Goal: Information Seeking & Learning: Learn about a topic

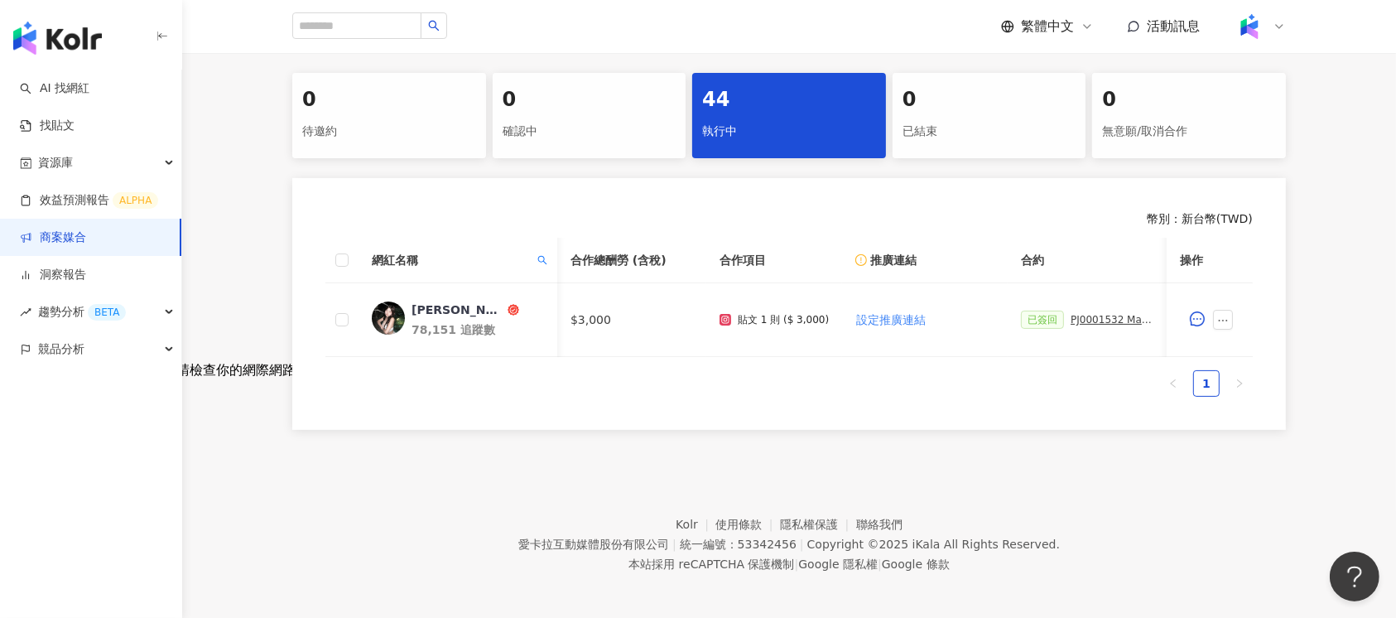
scroll to position [0, 399]
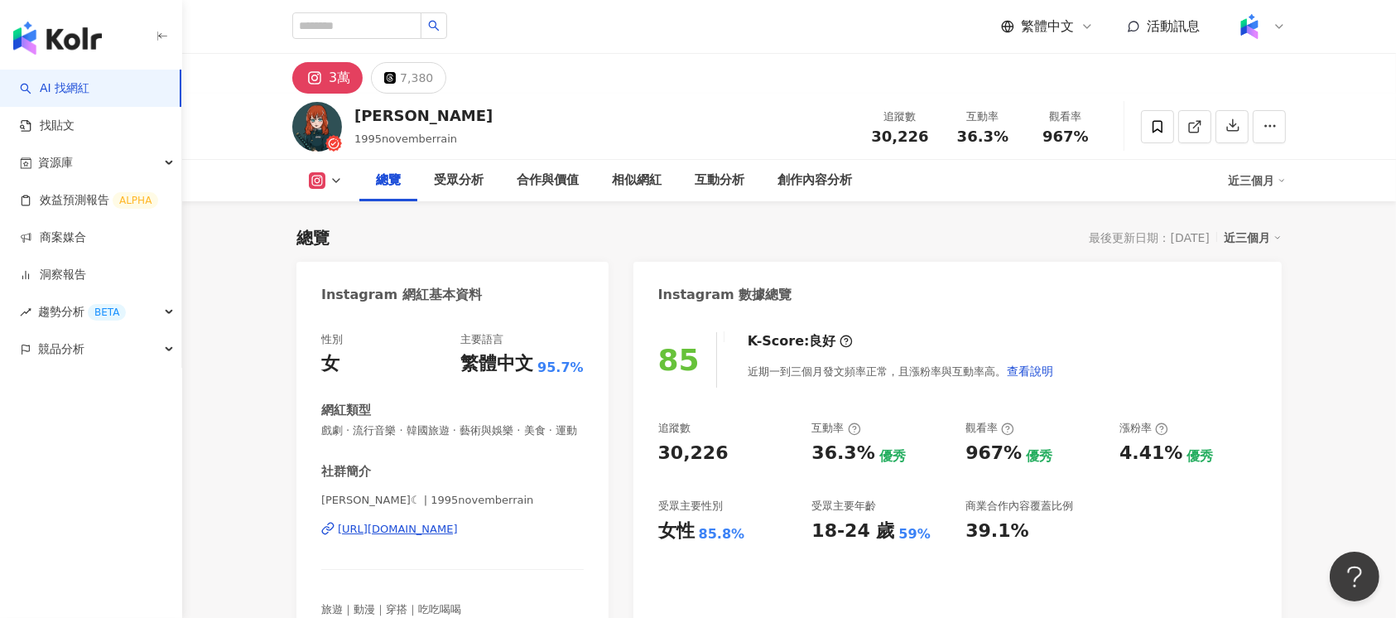
drag, startPoint x: 889, startPoint y: 134, endPoint x: 921, endPoint y: 162, distance: 42.2
click at [924, 135] on div "30,226" at bounding box center [900, 136] width 63 height 17
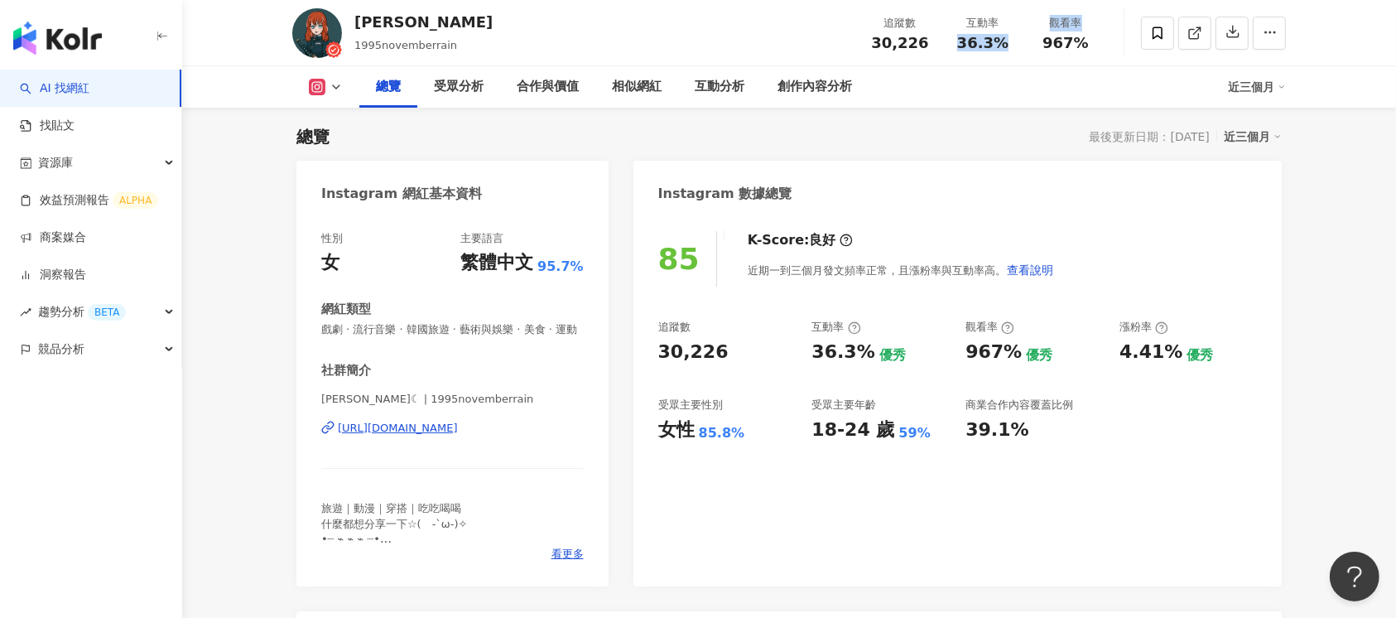
drag, startPoint x: 961, startPoint y: 43, endPoint x: 1025, endPoint y: 55, distance: 65.8
click at [1024, 43] on div "追蹤數 30,226 互動率 36.3% 觀看率 967%" at bounding box center [983, 32] width 248 height 49
click at [973, 60] on div "范嘉 Fanjia 1995novemberrain 追蹤數 30,226 互動率 36.3% 觀看率 967%" at bounding box center [789, 32] width 1060 height 65
drag, startPoint x: 955, startPoint y: 40, endPoint x: 1005, endPoint y: 45, distance: 50.8
click at [1005, 45] on div "36.3%" at bounding box center [982, 43] width 63 height 17
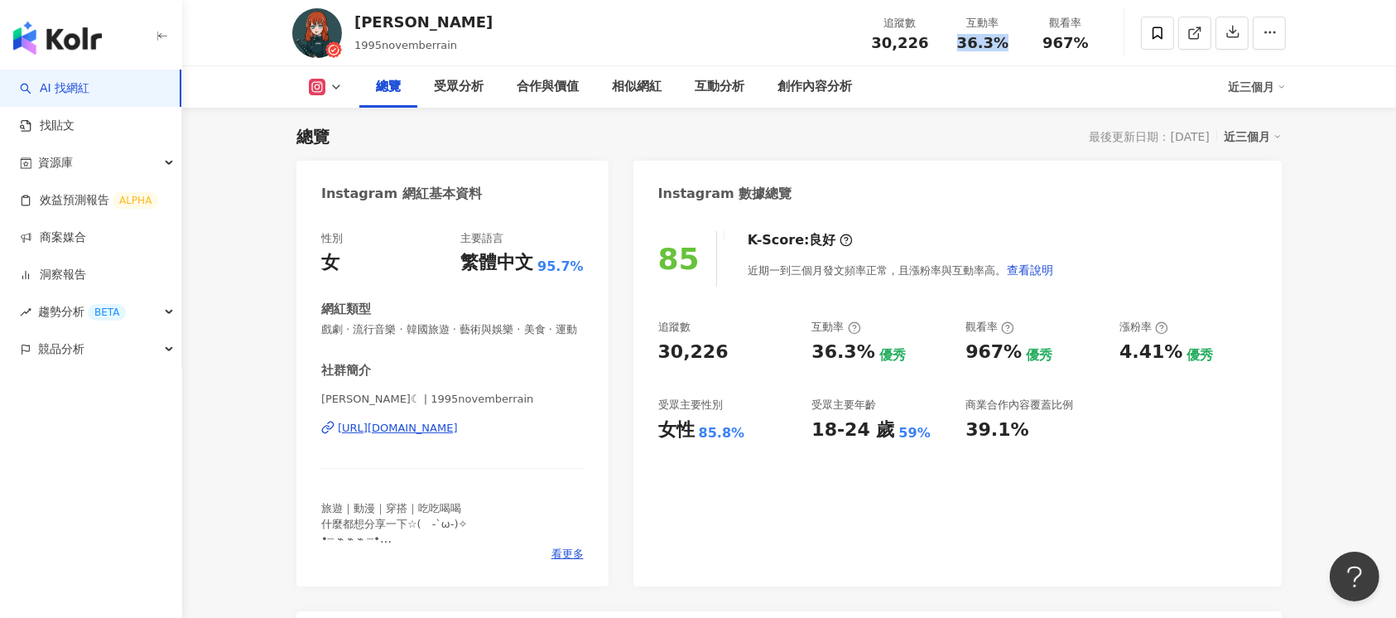
copy span "36.3%"
drag, startPoint x: 1035, startPoint y: 39, endPoint x: 1090, endPoint y: 46, distance: 55.1
click at [1090, 46] on div "967%" at bounding box center [1065, 43] width 63 height 17
copy span "967%"
drag, startPoint x: 1124, startPoint y: 358, endPoint x: 1174, endPoint y: 357, distance: 50.5
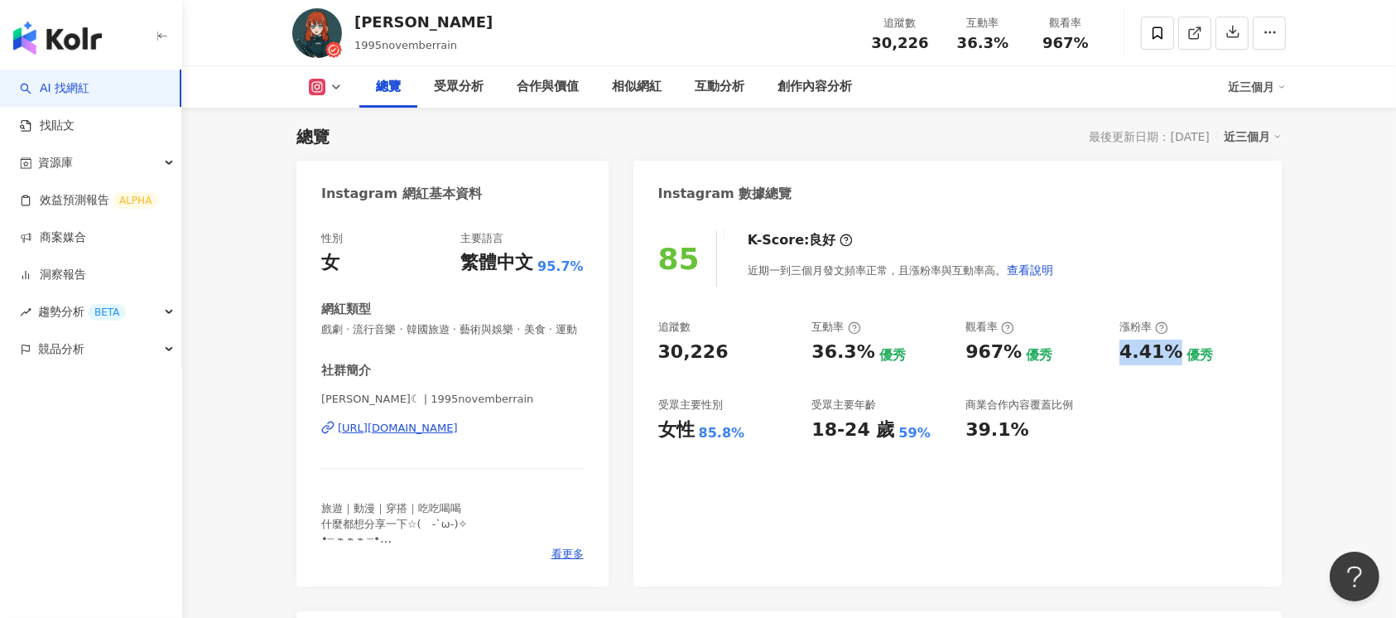
click at [1174, 357] on div "4.41%" at bounding box center [1151, 352] width 63 height 26
copy div "4.41%"
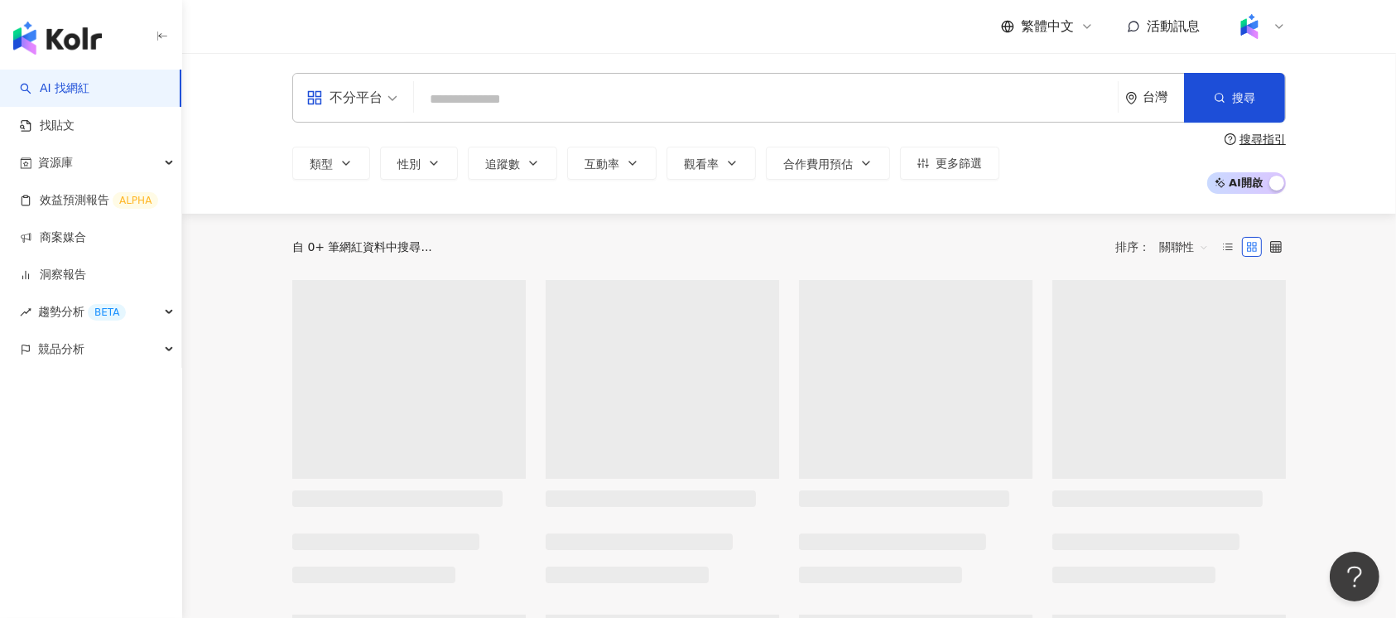
click at [538, 108] on input "search" at bounding box center [766, 99] width 691 height 31
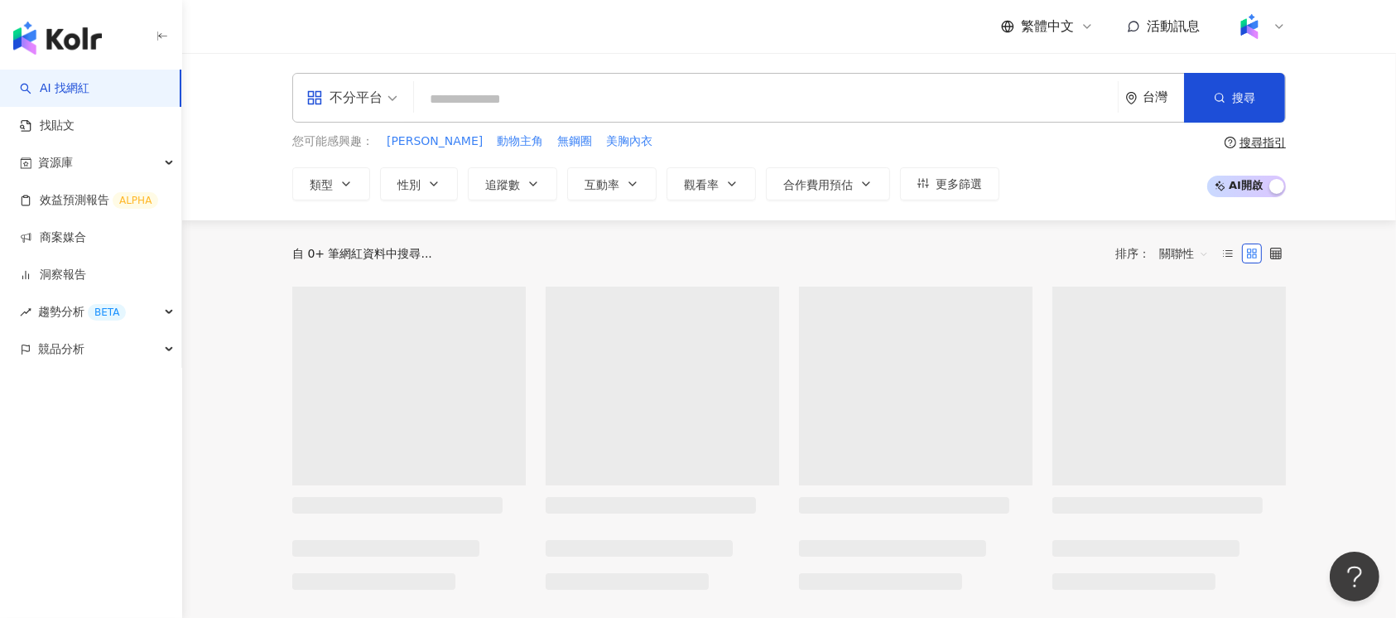
type input "****"
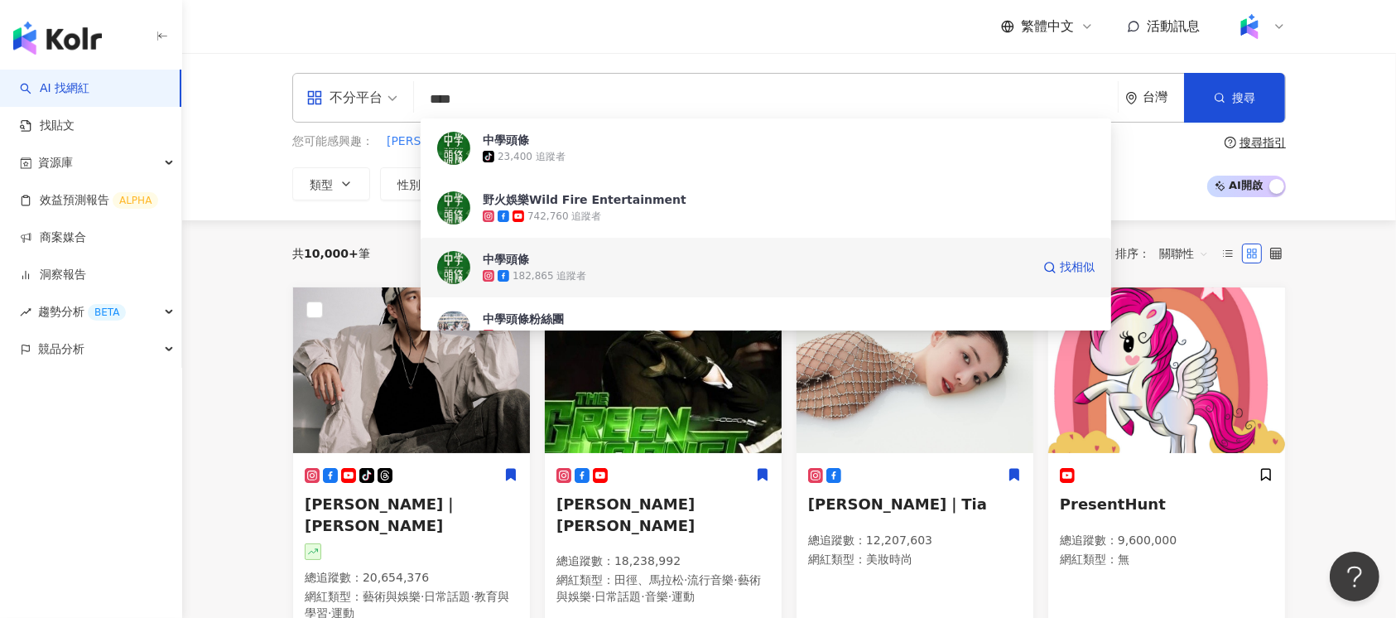
click at [705, 265] on span "中學頭條" at bounding box center [757, 259] width 548 height 17
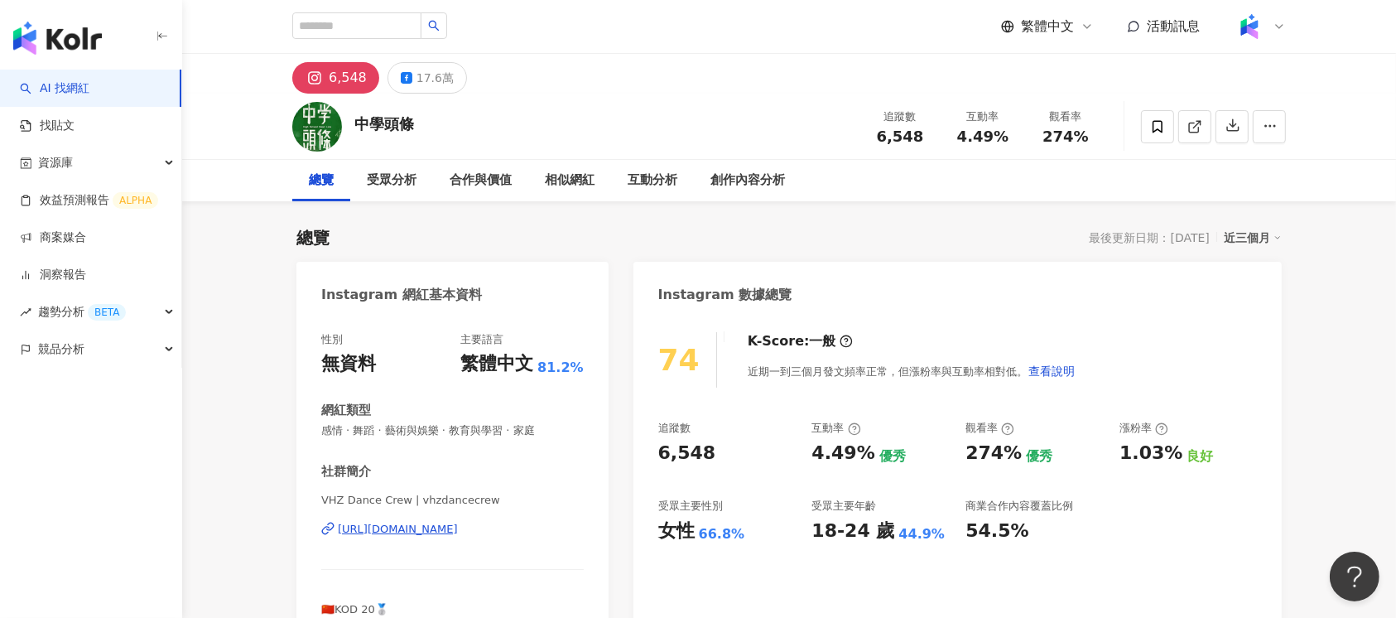
click at [458, 523] on div "https://www.instagram.com/vhzdancecrew/" at bounding box center [398, 529] width 120 height 15
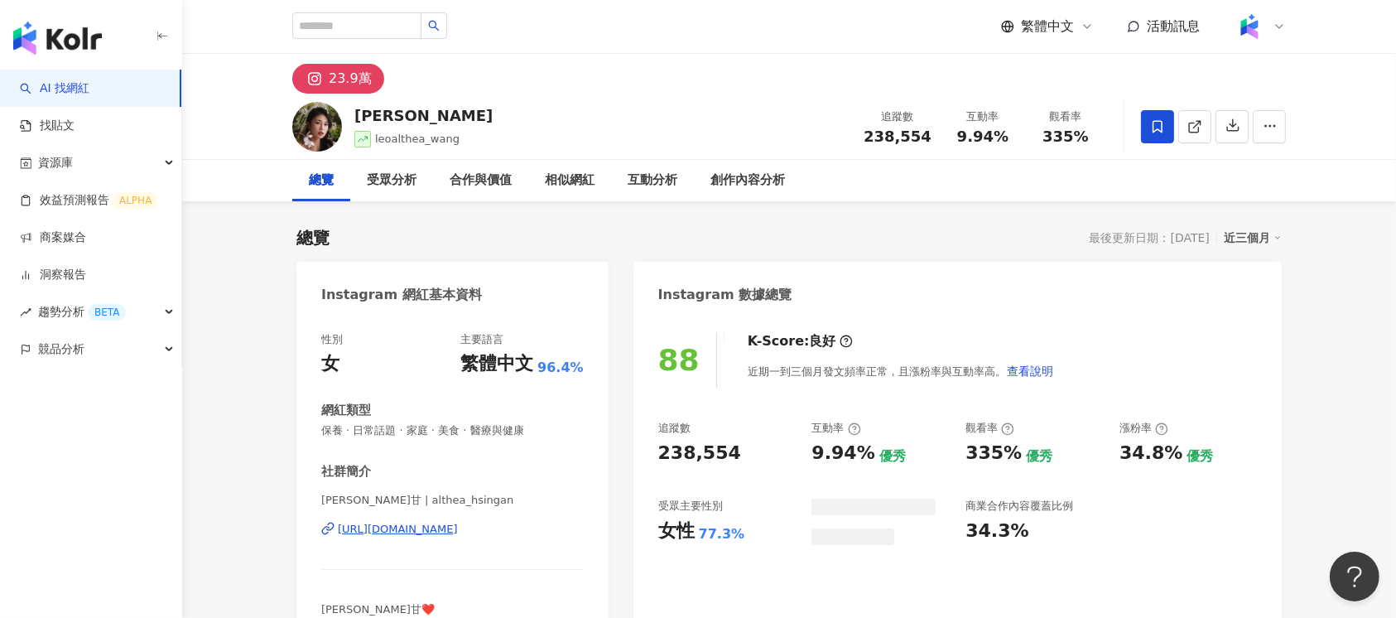
scroll to position [101, 0]
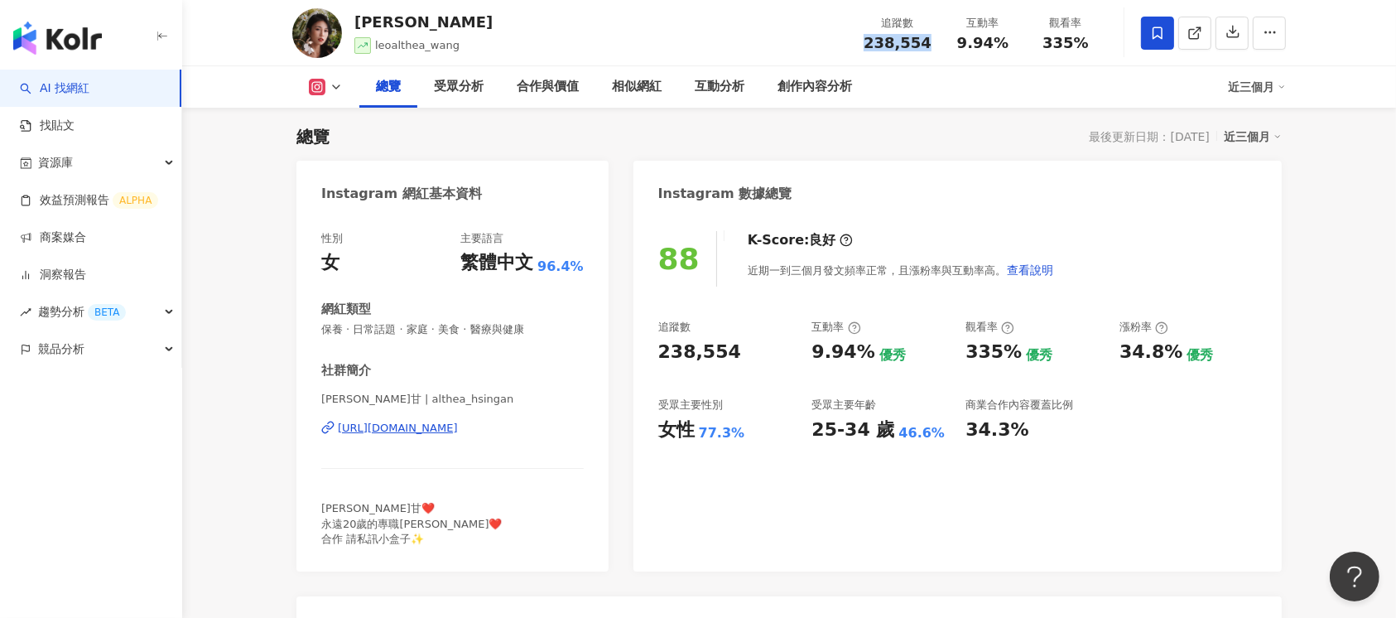
drag, startPoint x: 874, startPoint y: 37, endPoint x: 927, endPoint y: 43, distance: 54.1
click at [927, 43] on span "238,554" at bounding box center [898, 42] width 68 height 17
copy span "238,554"
drag, startPoint x: 961, startPoint y: 42, endPoint x: 1000, endPoint y: 43, distance: 38.9
click at [1000, 43] on span "9.94%" at bounding box center [982, 43] width 51 height 17
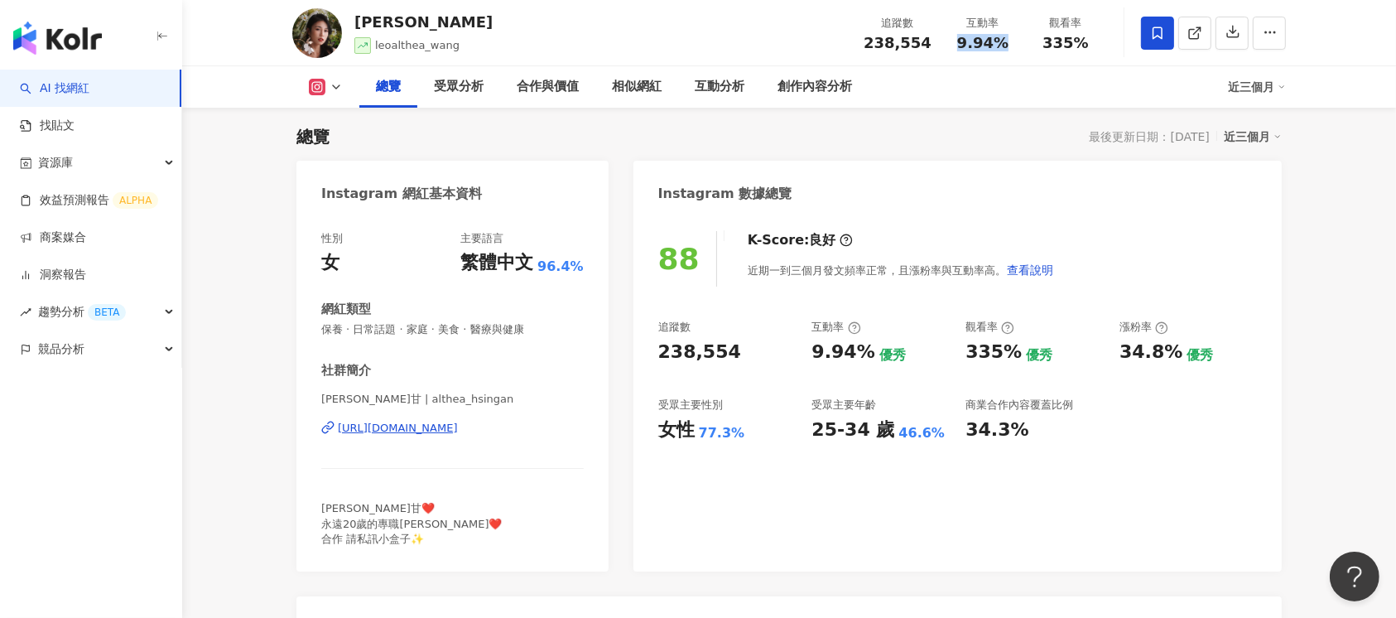
copy span "9.94%"
drag, startPoint x: 1047, startPoint y: 43, endPoint x: 1081, endPoint y: 44, distance: 34.0
click at [1081, 44] on span "335%" at bounding box center [1066, 43] width 46 height 17
copy span "335%"
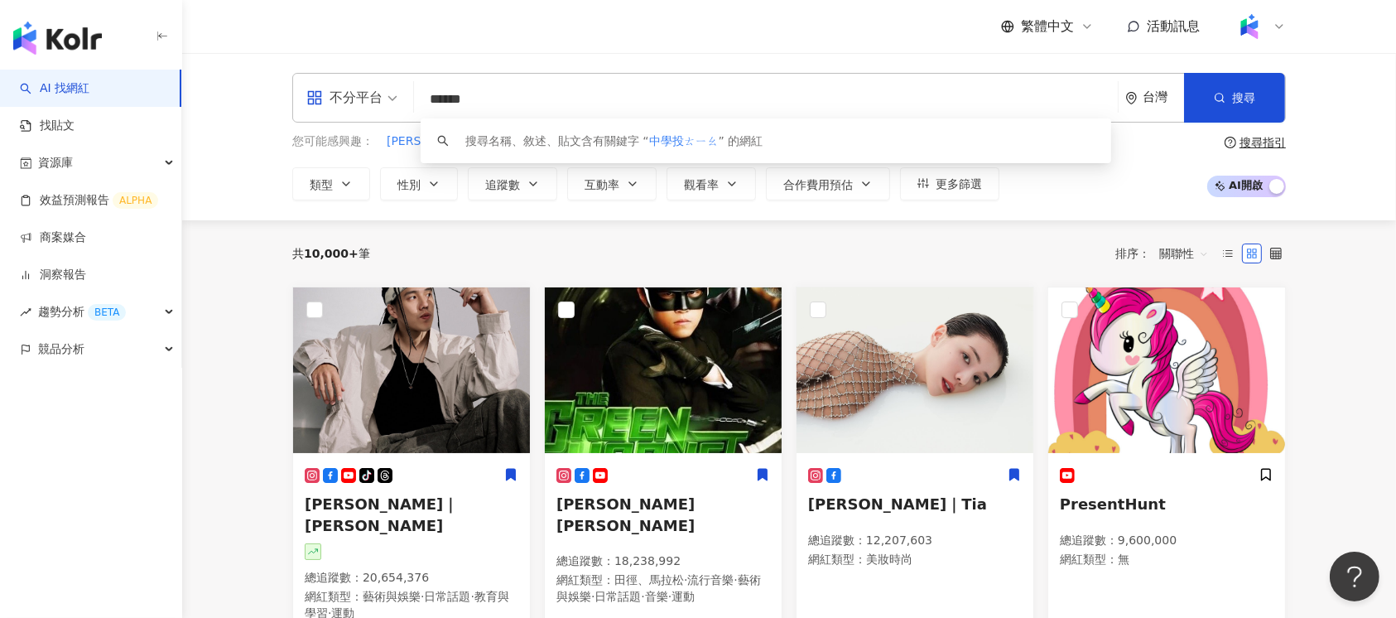
type input "****"
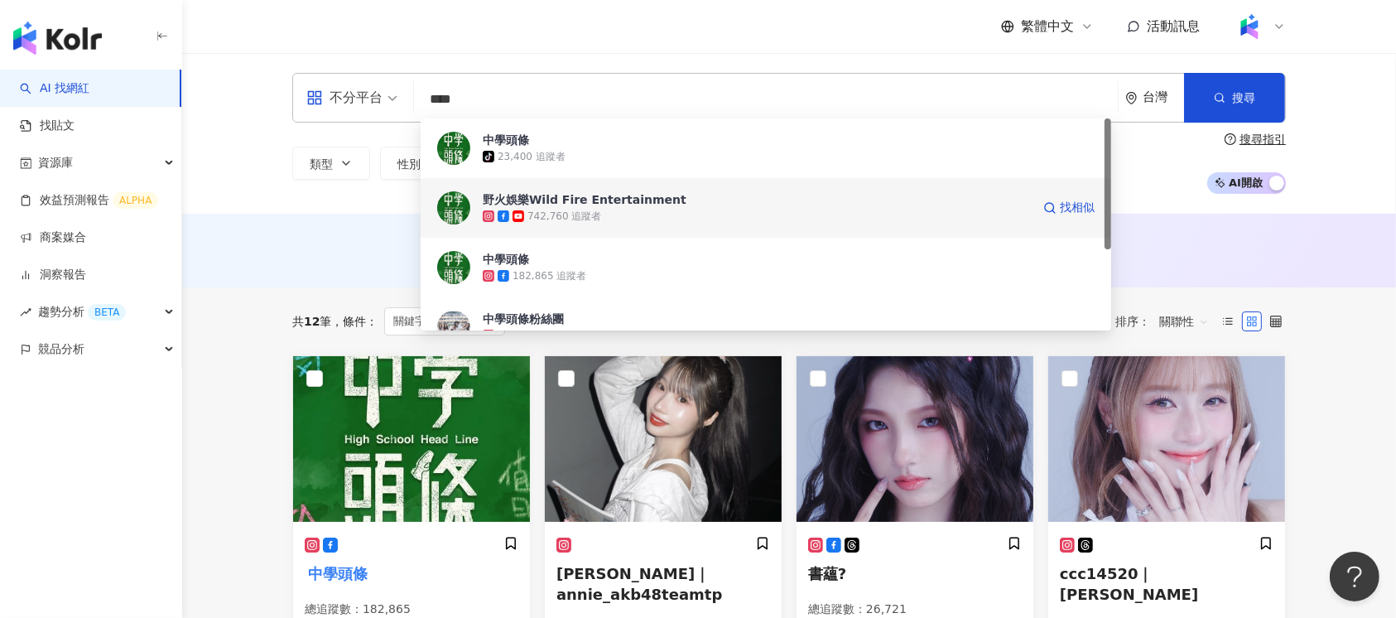
click at [592, 196] on div "野火娛樂Wild Fire Entertainment" at bounding box center [585, 199] width 204 height 17
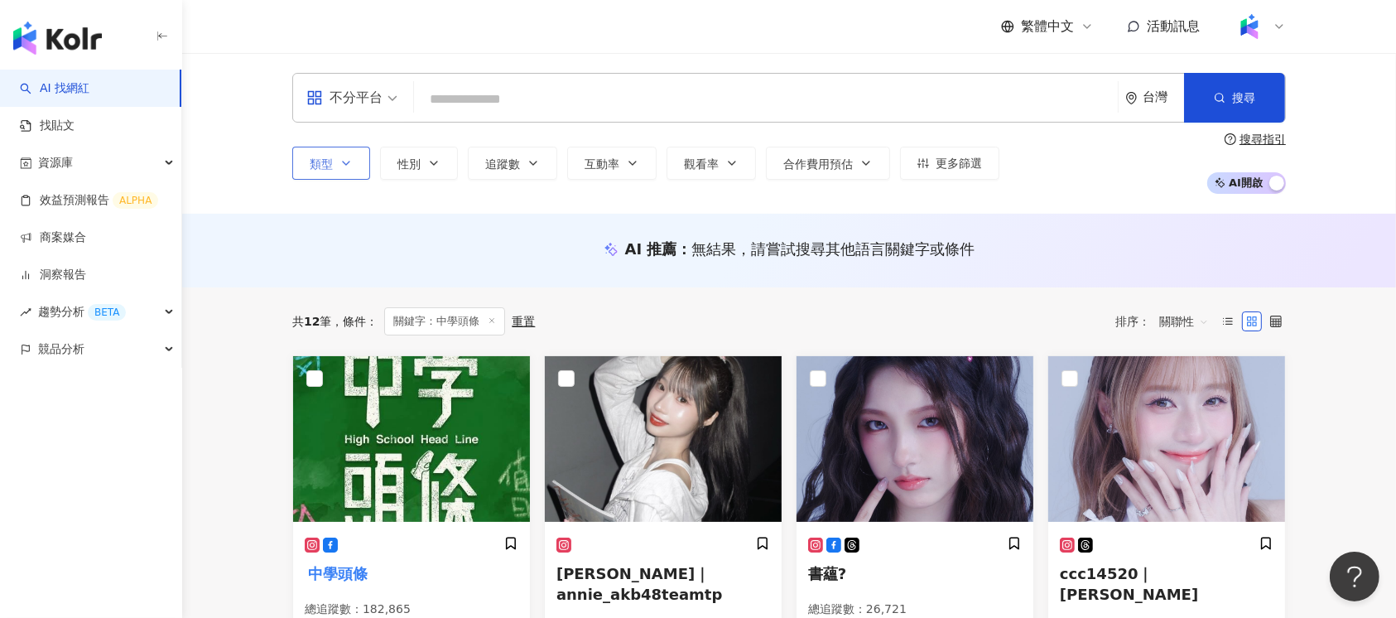
click at [359, 162] on button "類型" at bounding box center [331, 163] width 78 height 33
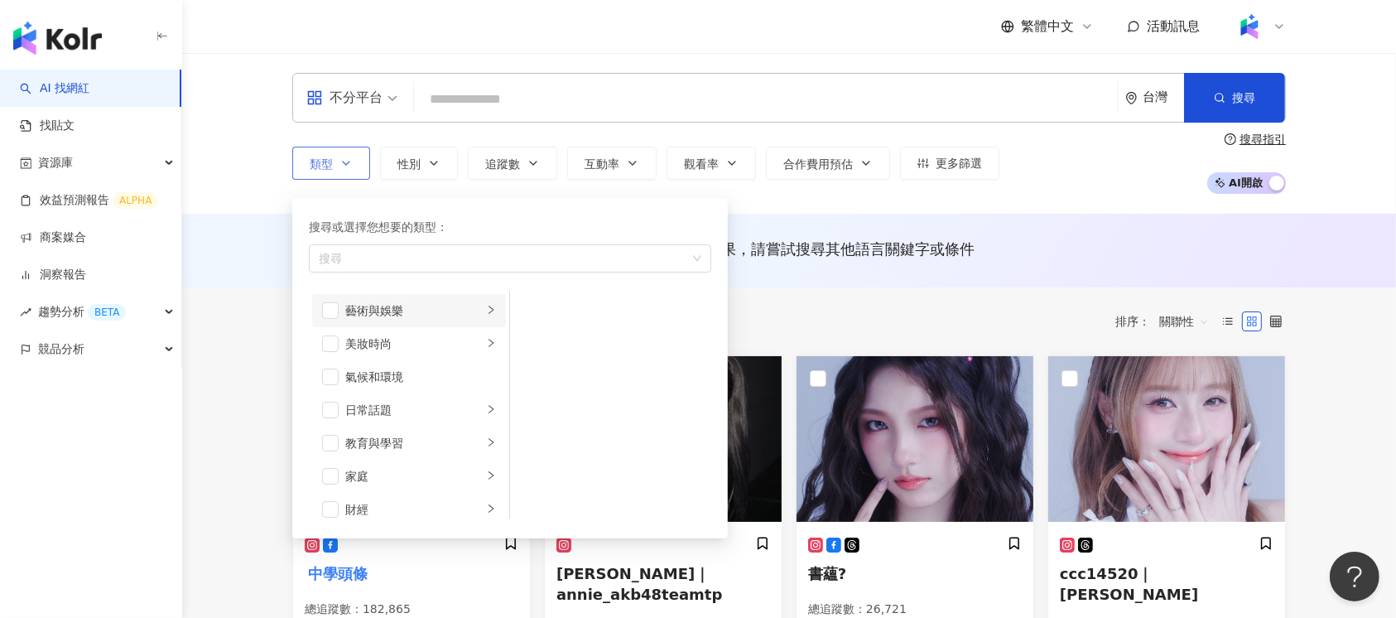
click at [412, 303] on div "藝術與娛樂" at bounding box center [413, 310] width 137 height 18
click at [413, 353] on li "美妝時尚" at bounding box center [409, 343] width 194 height 33
click at [439, 407] on div "日常話題" at bounding box center [413, 410] width 137 height 18
click at [440, 447] on div "教育與學習" at bounding box center [413, 443] width 137 height 18
click at [432, 477] on div "家庭" at bounding box center [413, 476] width 137 height 18
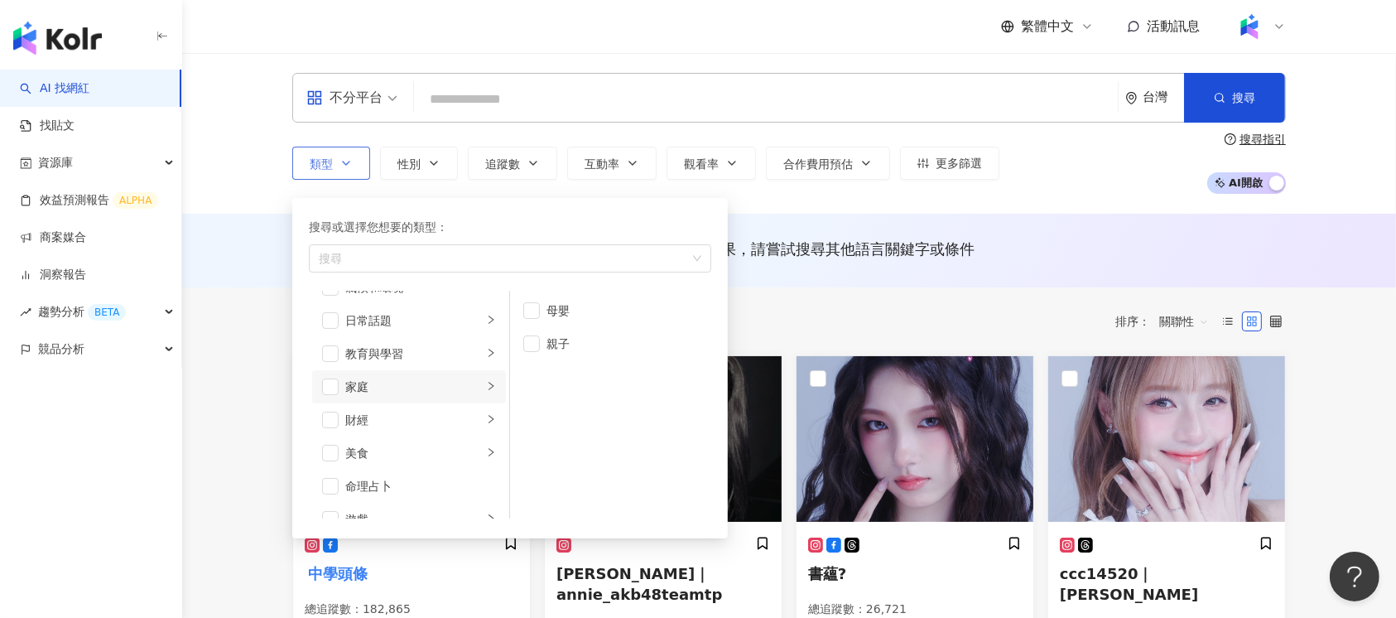
scroll to position [220, 0]
click at [440, 407] on li "法政社會" at bounding box center [409, 421] width 194 height 33
click at [440, 379] on div "遊戲" at bounding box center [413, 388] width 137 height 18
click at [458, 388] on li "財經" at bounding box center [409, 399] width 194 height 33
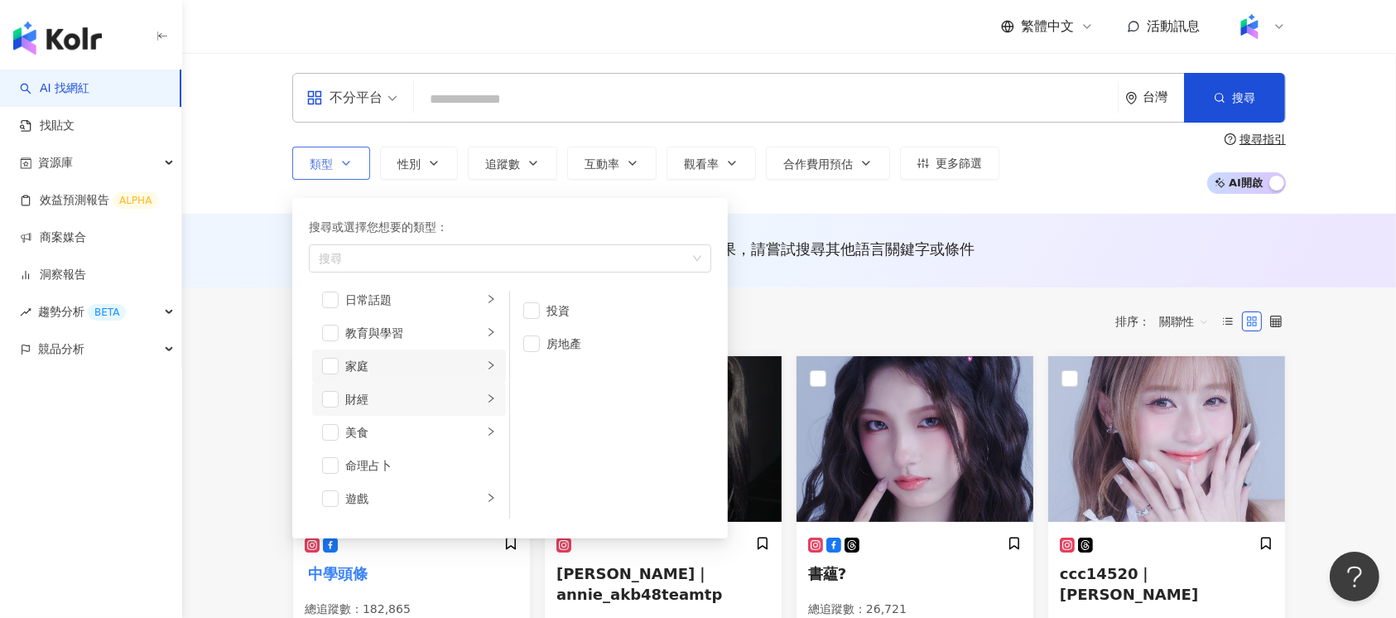
click at [438, 359] on div "家庭" at bounding box center [413, 366] width 137 height 18
click at [444, 324] on div "教育與學習" at bounding box center [413, 333] width 137 height 18
click at [429, 383] on li "財經" at bounding box center [409, 399] width 194 height 33
click at [434, 371] on div "家庭" at bounding box center [413, 366] width 137 height 18
click at [327, 368] on span "button" at bounding box center [330, 366] width 17 height 17
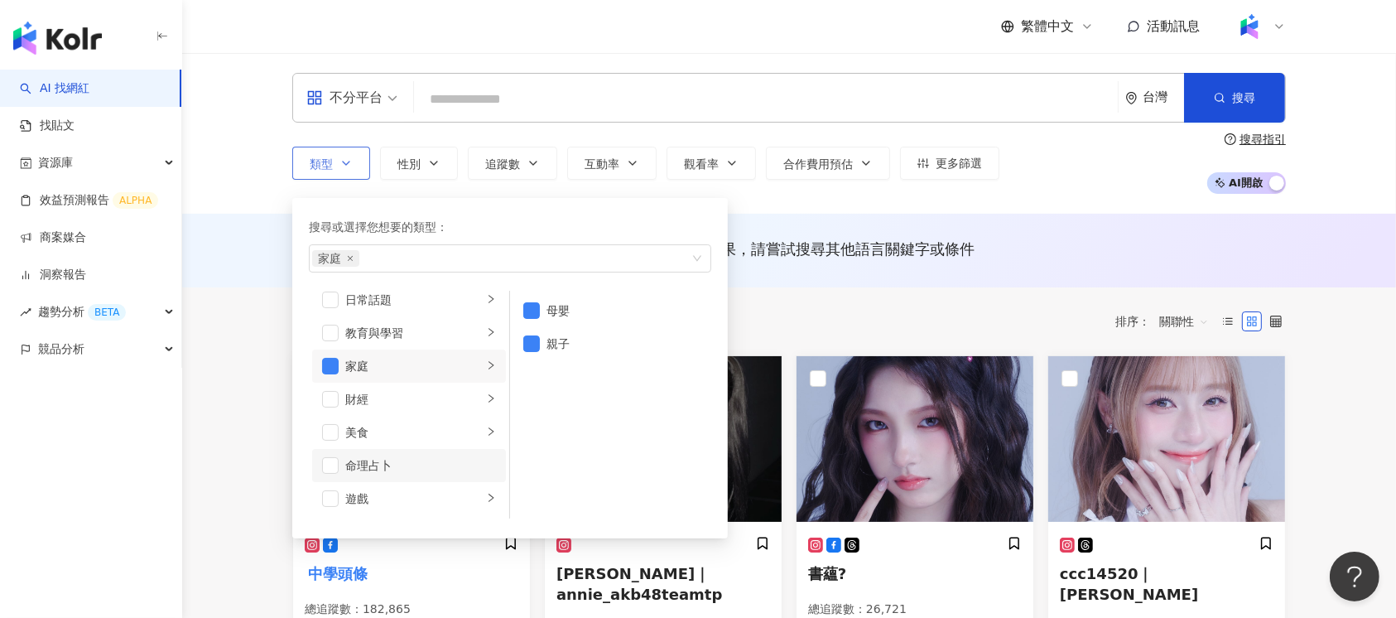
scroll to position [220, 0]
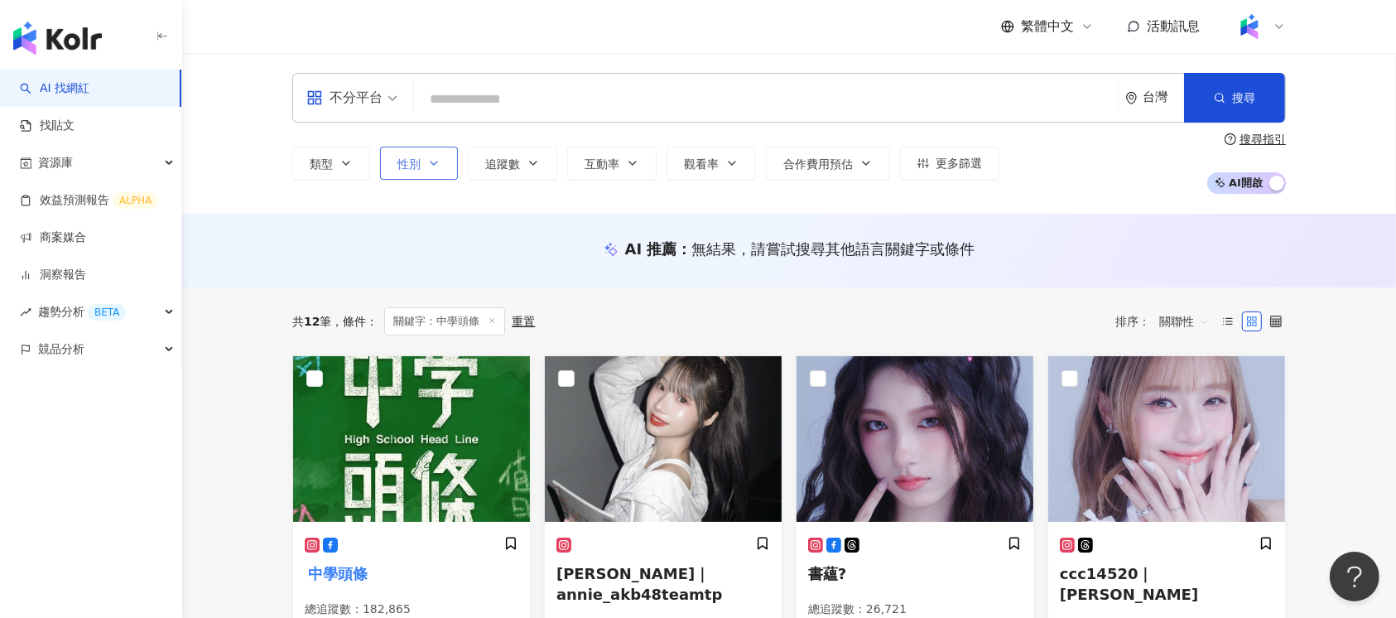
click at [399, 157] on span "性別" at bounding box center [408, 163] width 23 height 13
click at [503, 164] on span "追蹤數" at bounding box center [502, 163] width 35 height 13
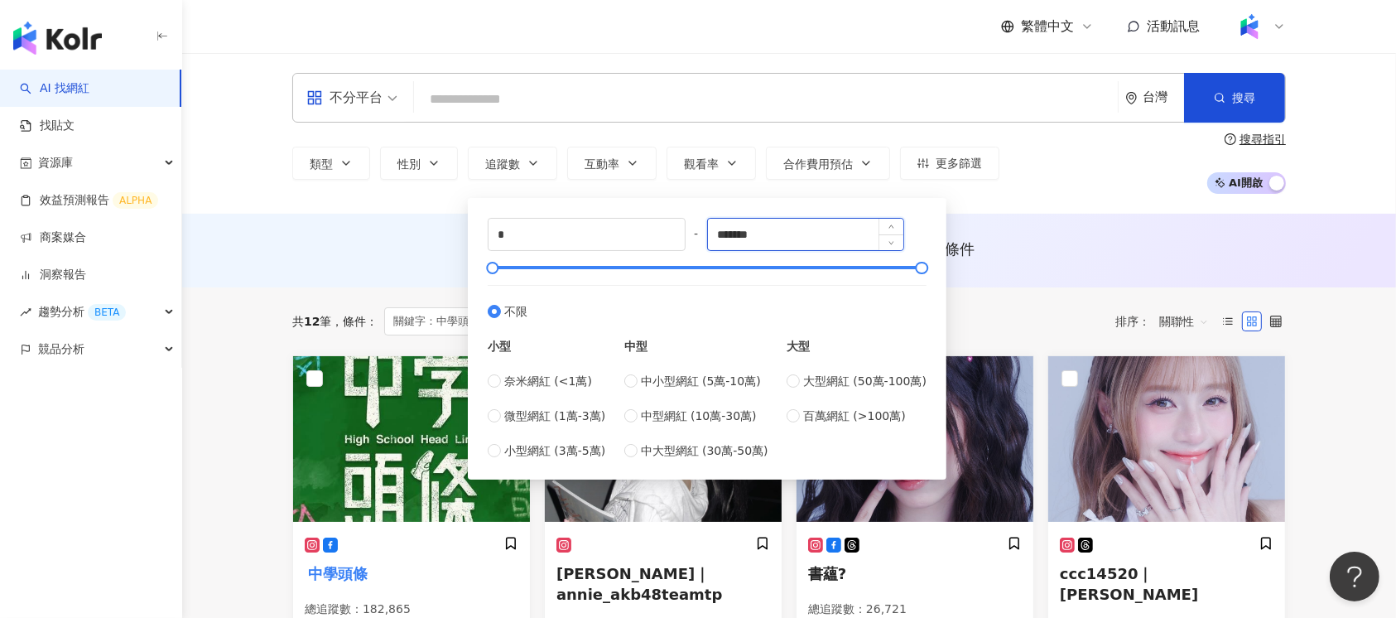
drag, startPoint x: 801, startPoint y: 239, endPoint x: 711, endPoint y: 239, distance: 89.4
click at [711, 239] on div "*******" at bounding box center [806, 234] width 198 height 33
click at [643, 414] on label "中型網紅 (10萬-30萬)" at bounding box center [696, 416] width 144 height 18
type input "******"
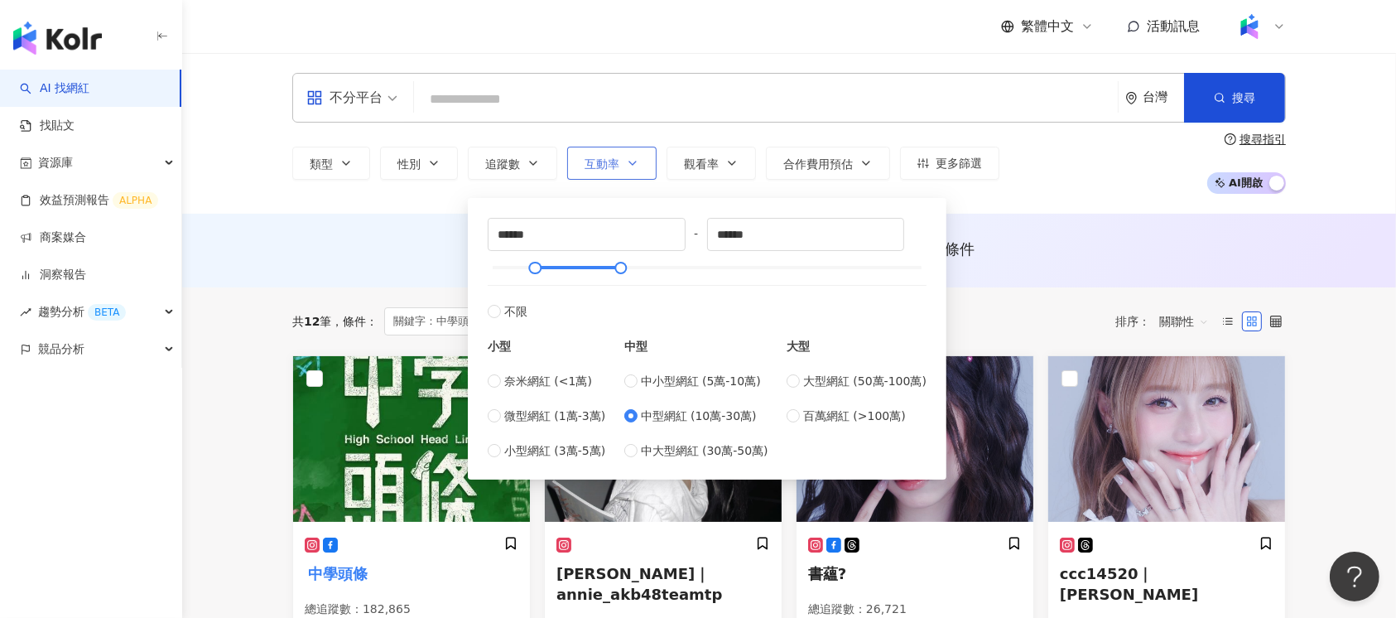
click at [591, 166] on span "互動率" at bounding box center [602, 163] width 35 height 13
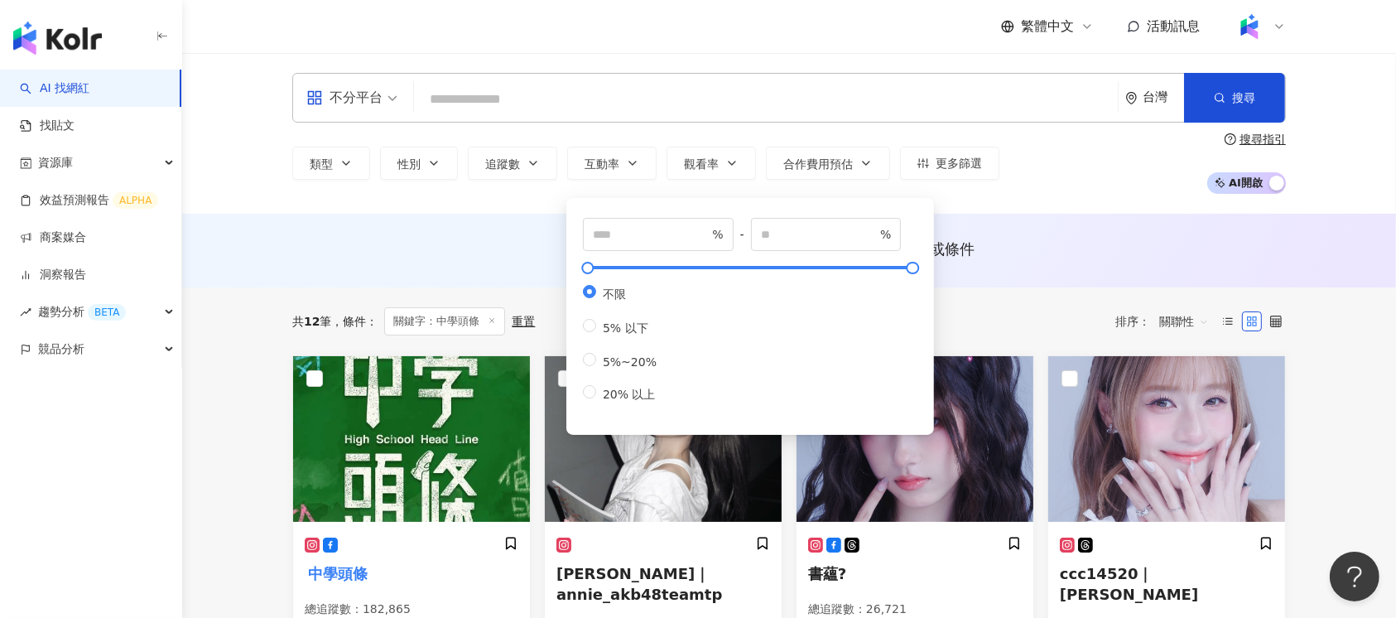
click at [508, 245] on div "AI 推薦 ： 無結果，請嘗試搜尋其他語言關鍵字或條件" at bounding box center [789, 248] width 994 height 21
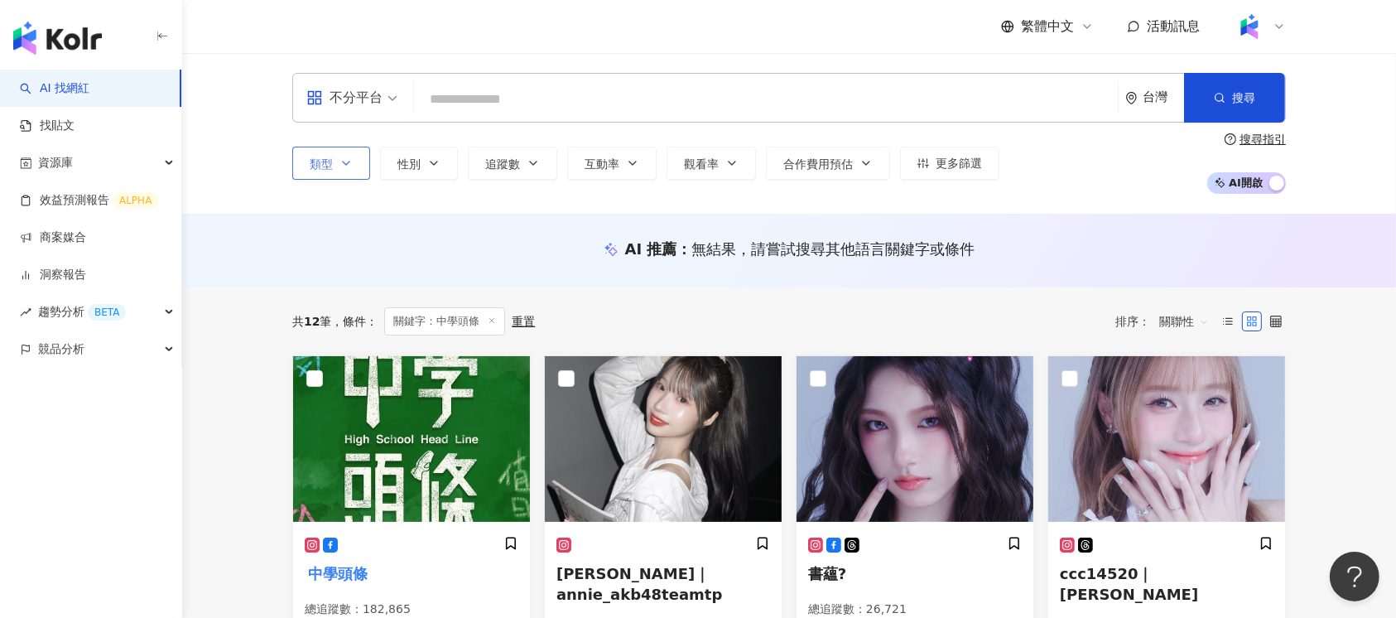
click at [360, 173] on button "類型" at bounding box center [331, 163] width 78 height 33
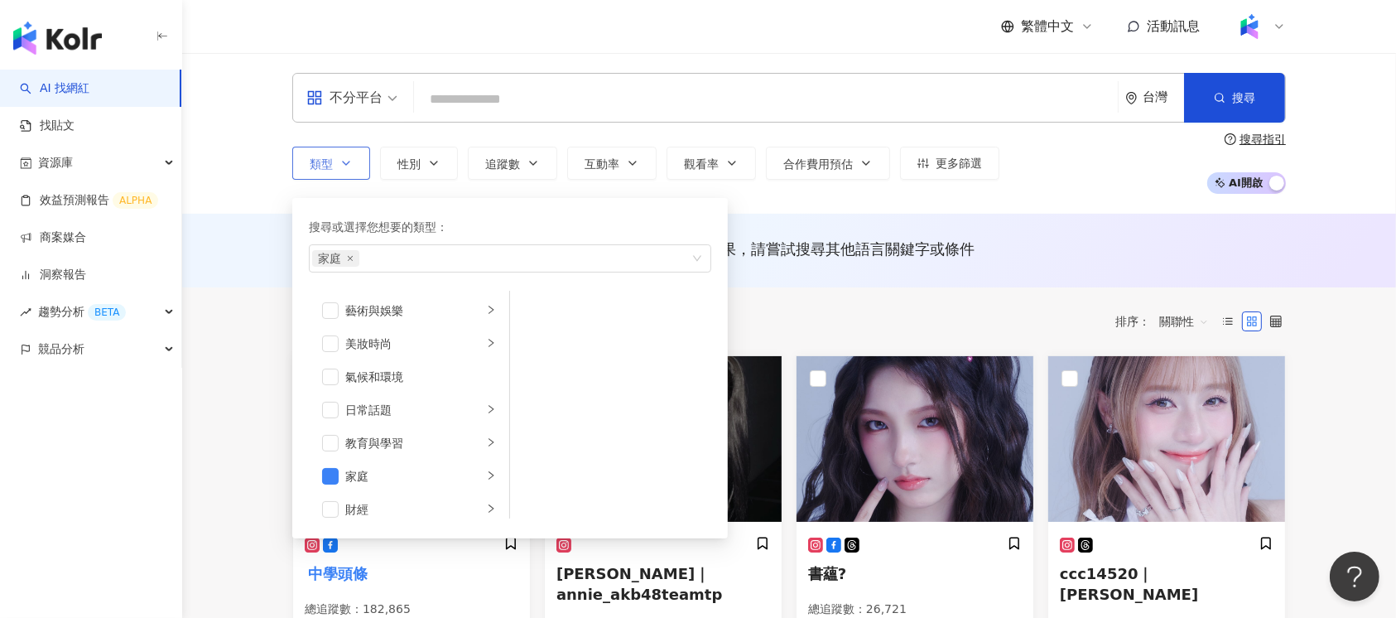
click at [360, 173] on button "類型 搜尋或選擇您想要的類型： 家庭 藝術與娛樂 美妝時尚 氣候和環境 日常話題 教育與學習 家庭 財經 美食 命理占卜 遊戲 法政社會 生活風格 影視娛樂 …" at bounding box center [331, 163] width 78 height 33
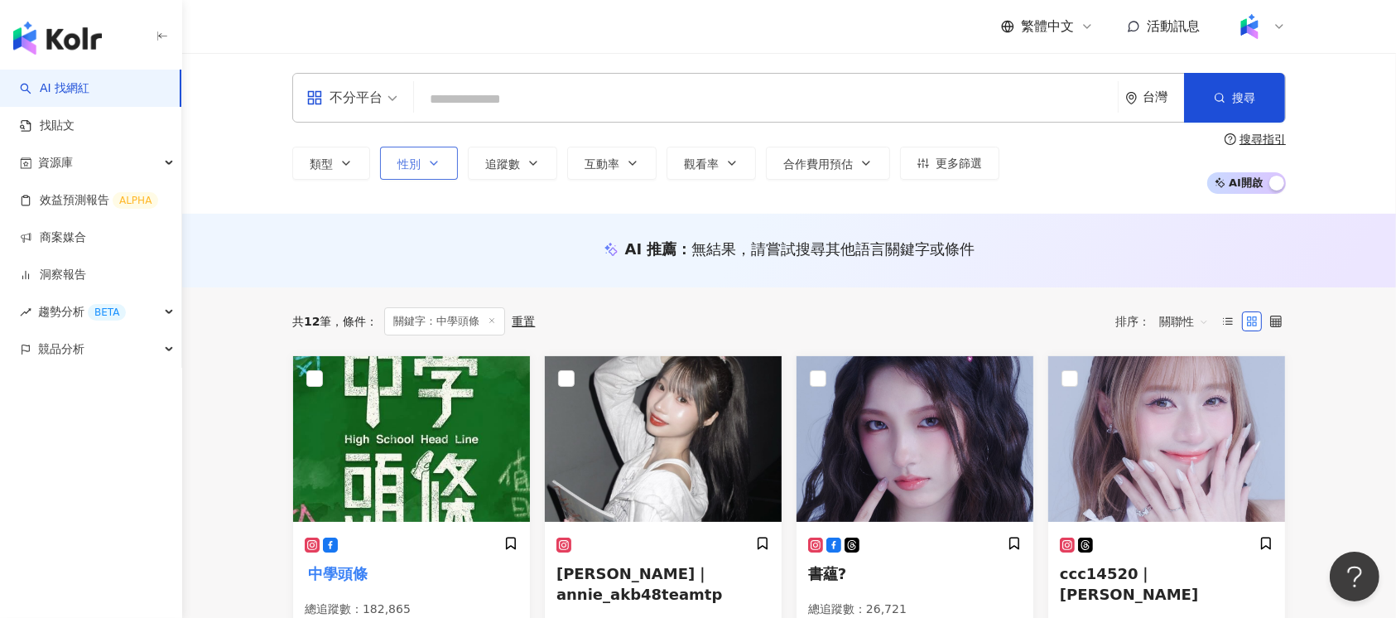
click at [437, 164] on icon "button" at bounding box center [433, 163] width 13 height 13
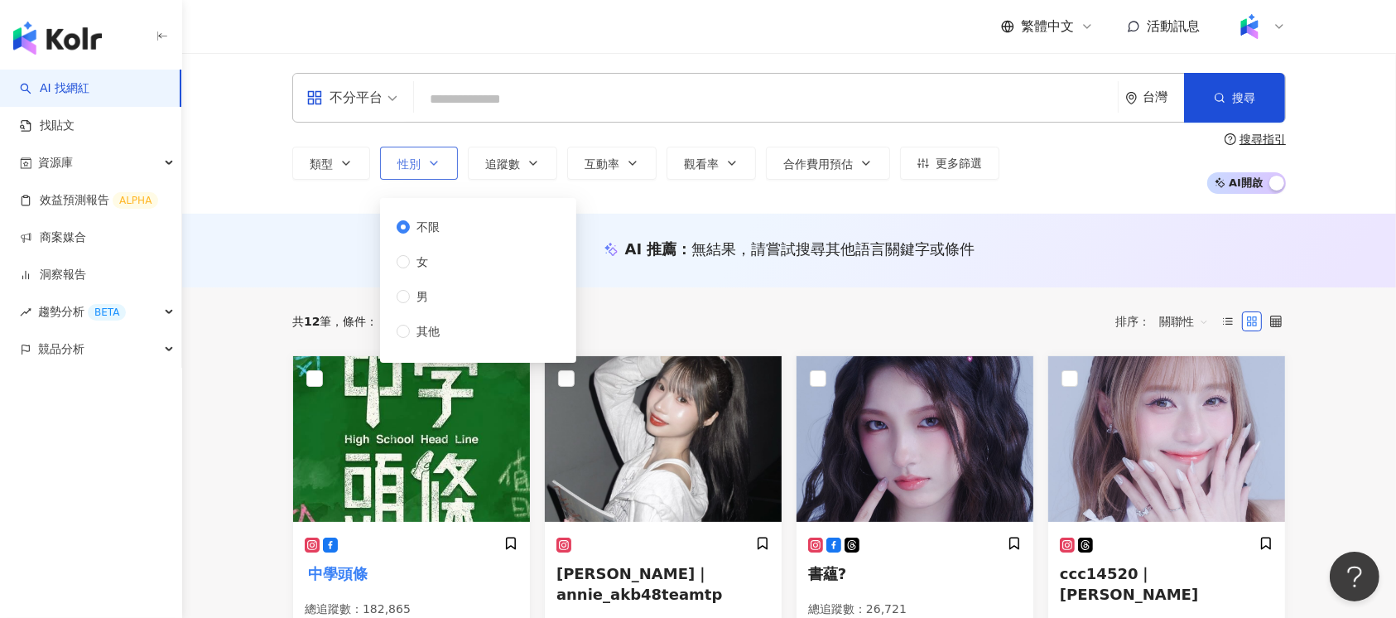
click at [437, 164] on icon "button" at bounding box center [433, 163] width 13 height 13
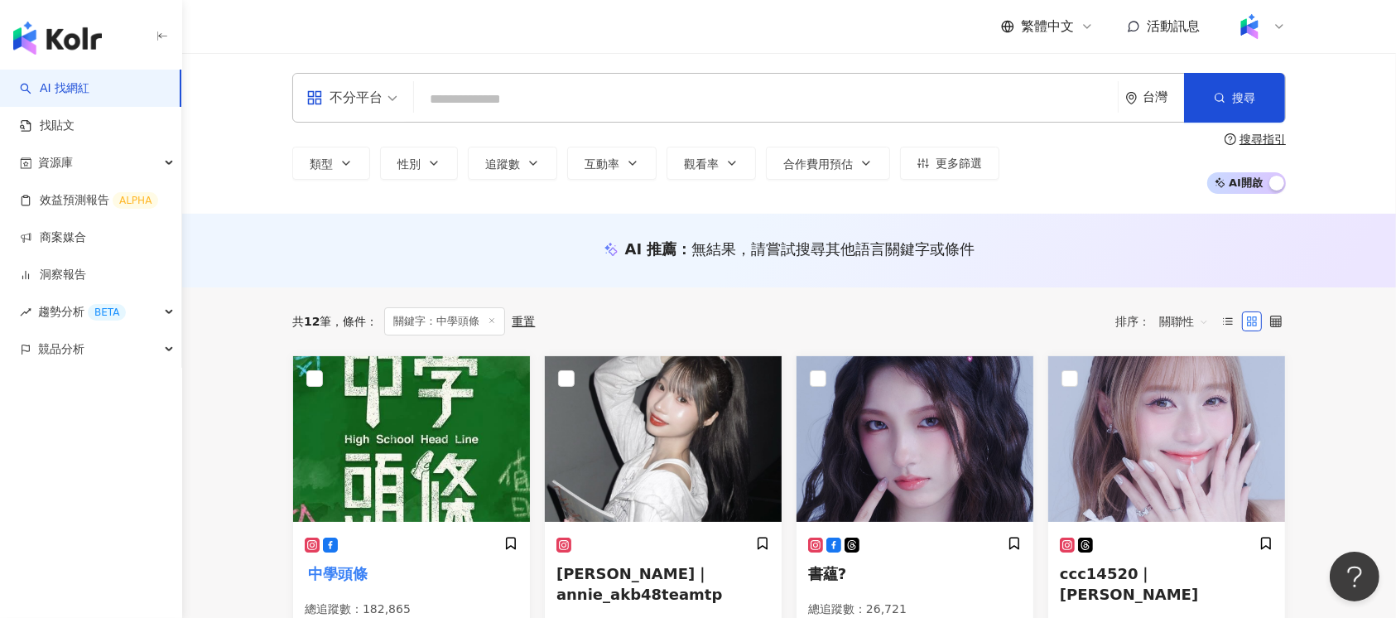
click at [578, 144] on div "類型 性別 追蹤數 互動率 觀看率 合作費用預估 更多篩選 不限 女 男 其他 ****** - ****** 不限 小型 奈米網紅 (<1萬) 微型網紅 (…" at bounding box center [789, 162] width 994 height 61
click at [542, 159] on button "追蹤數" at bounding box center [512, 163] width 89 height 33
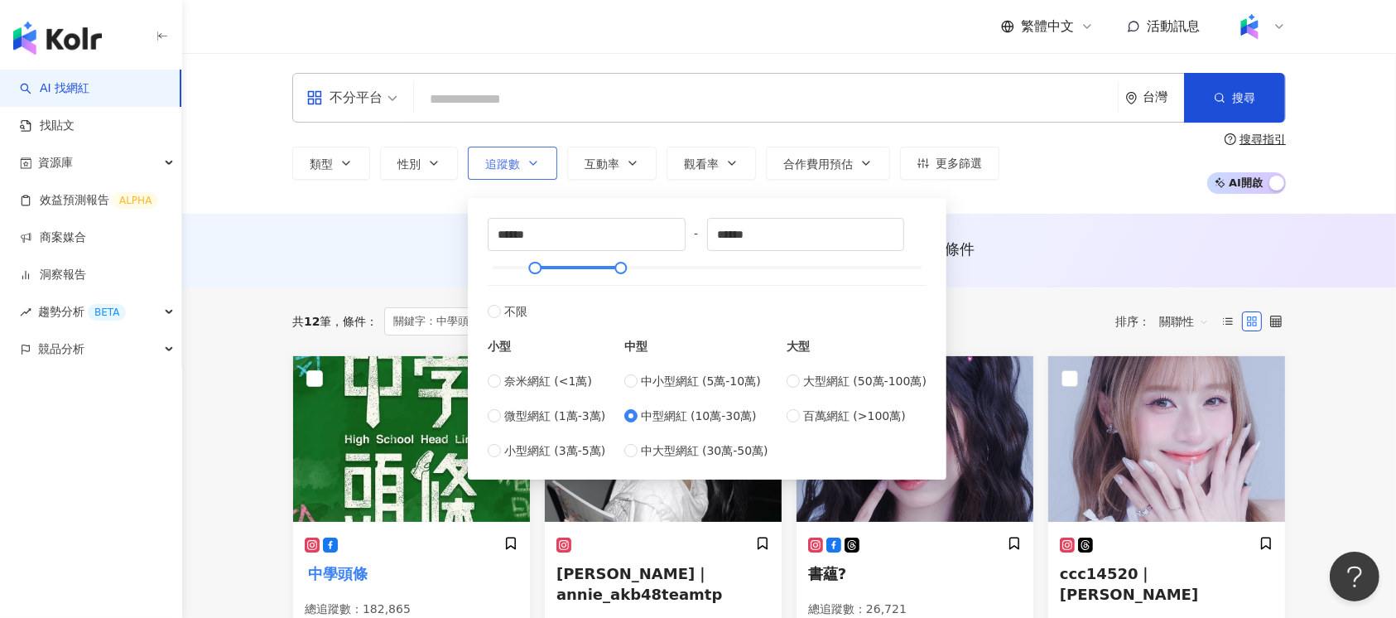
click at [542, 159] on button "追蹤數" at bounding box center [512, 163] width 89 height 33
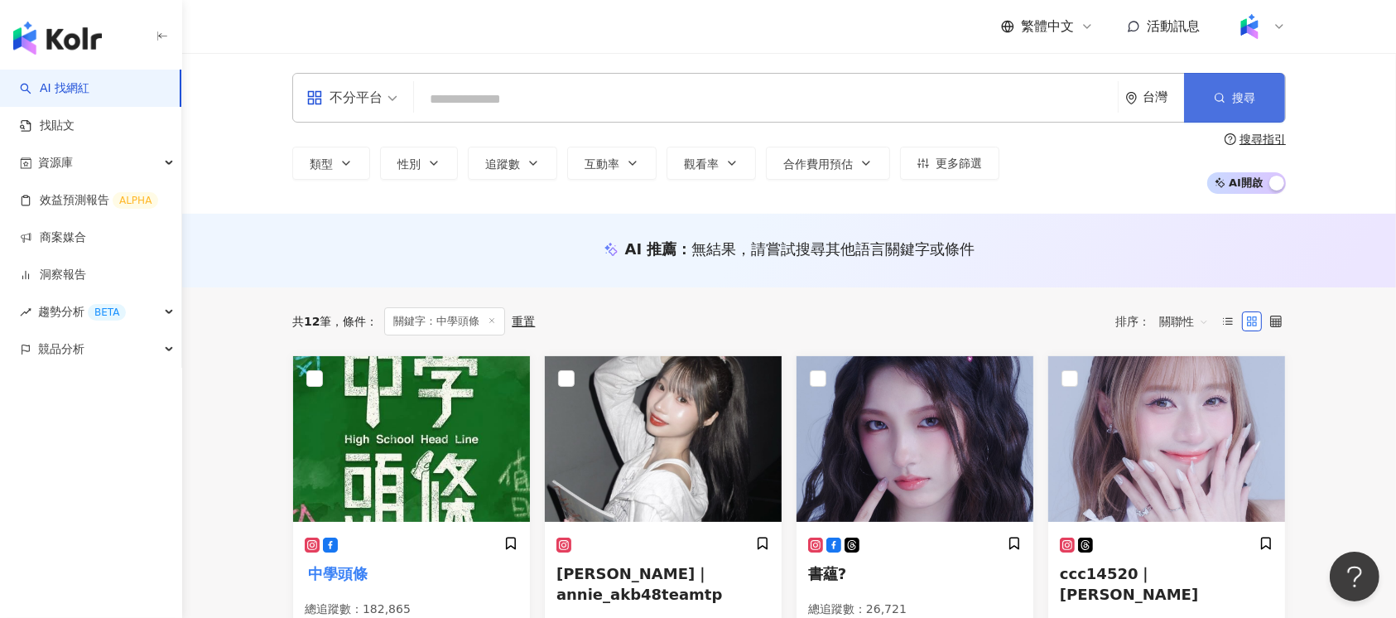
click at [1259, 99] on button "搜尋" at bounding box center [1234, 98] width 101 height 50
click at [323, 166] on span "類型" at bounding box center [321, 163] width 23 height 13
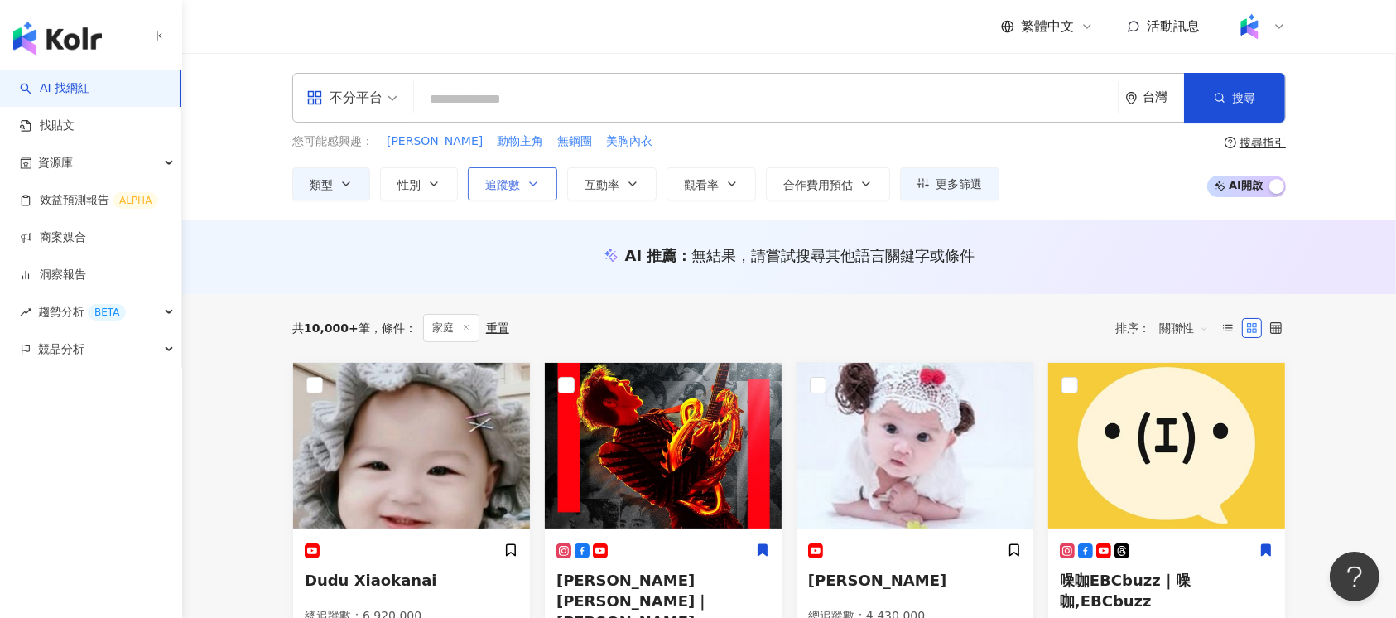
click at [538, 195] on button "追蹤數" at bounding box center [512, 183] width 89 height 33
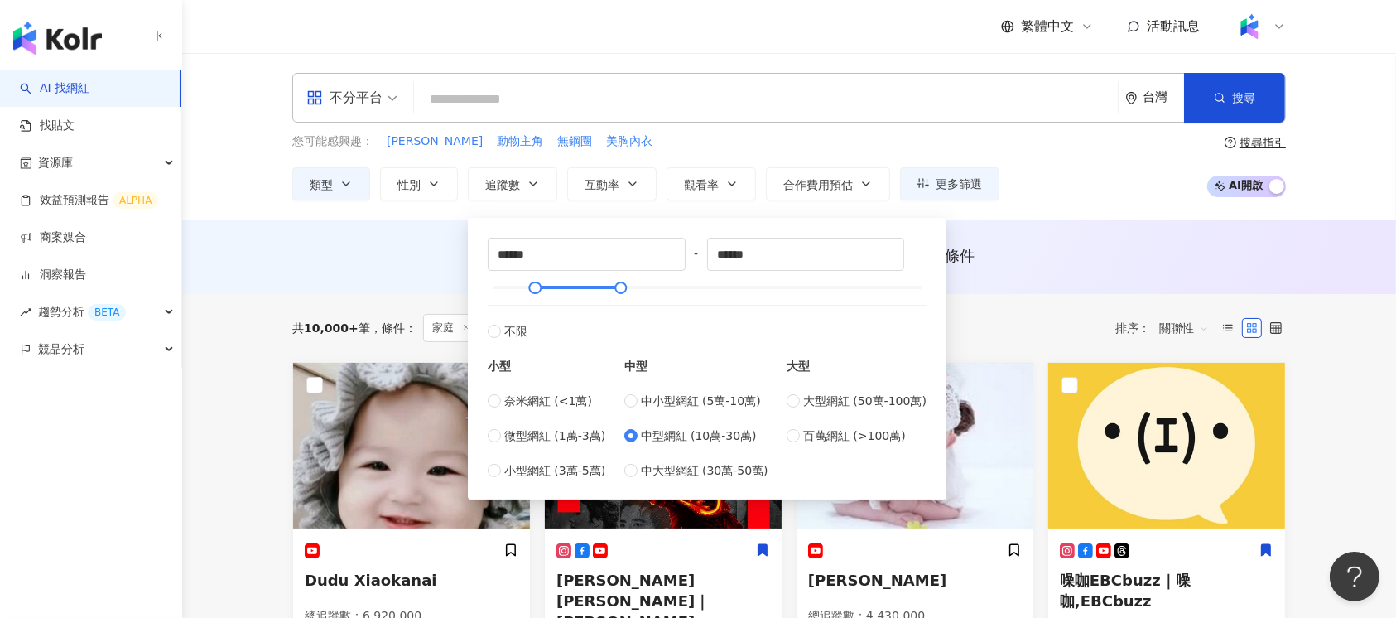
click at [423, 257] on div "AI 推薦 ： 無結果，請嘗試搜尋其他語言關鍵字或條件" at bounding box center [789, 255] width 994 height 21
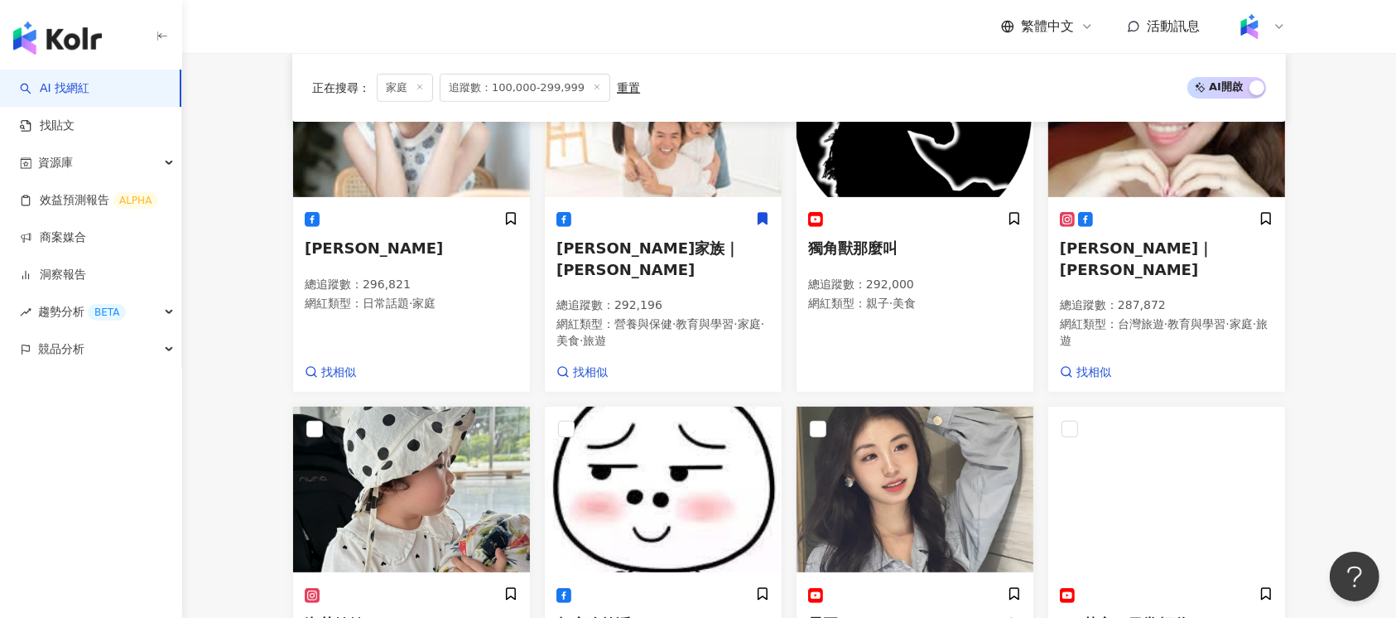
scroll to position [551, 0]
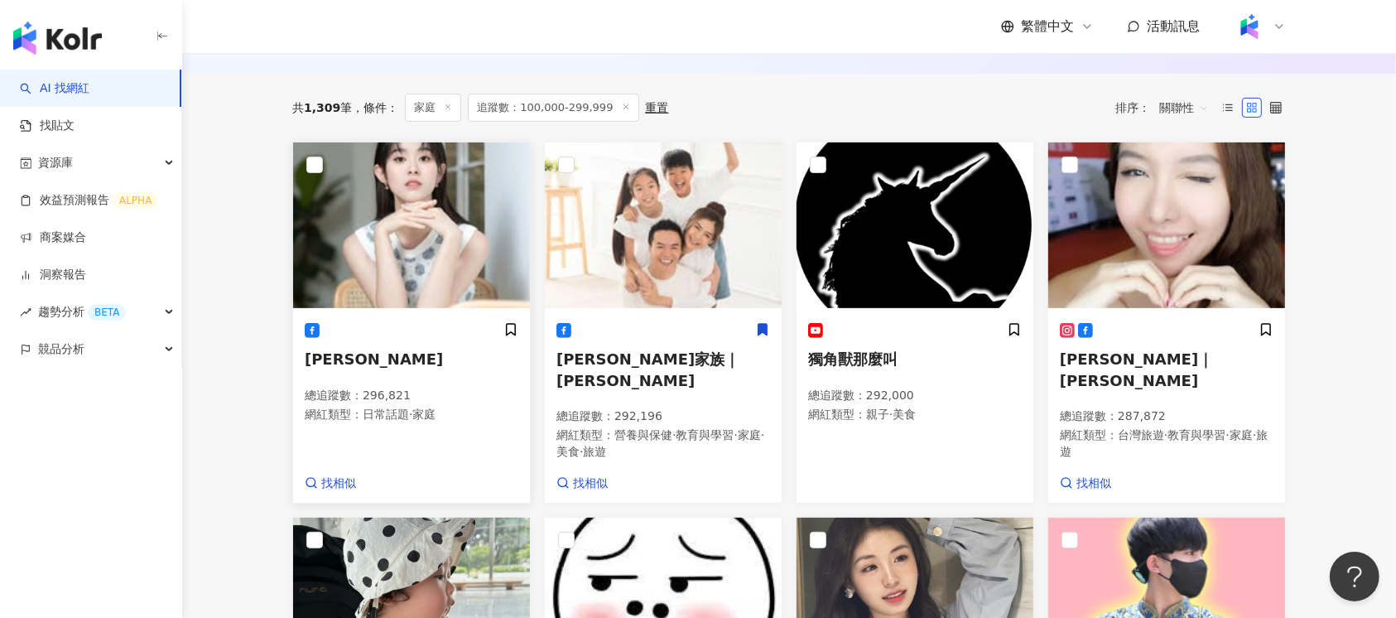
click at [437, 365] on div "邱偲琹Ally 總追蹤數 ： 296,821 網紅類型 ： 日常話題 · 家庭" at bounding box center [412, 380] width 214 height 116
click at [649, 374] on div "吳鈴山家族｜吳鈴山 總追蹤數 ： 292,196 網紅類型 ： 營養與保健 · 教育與學習 · 家庭 · 美食 · 旅遊" at bounding box center [663, 398] width 214 height 153
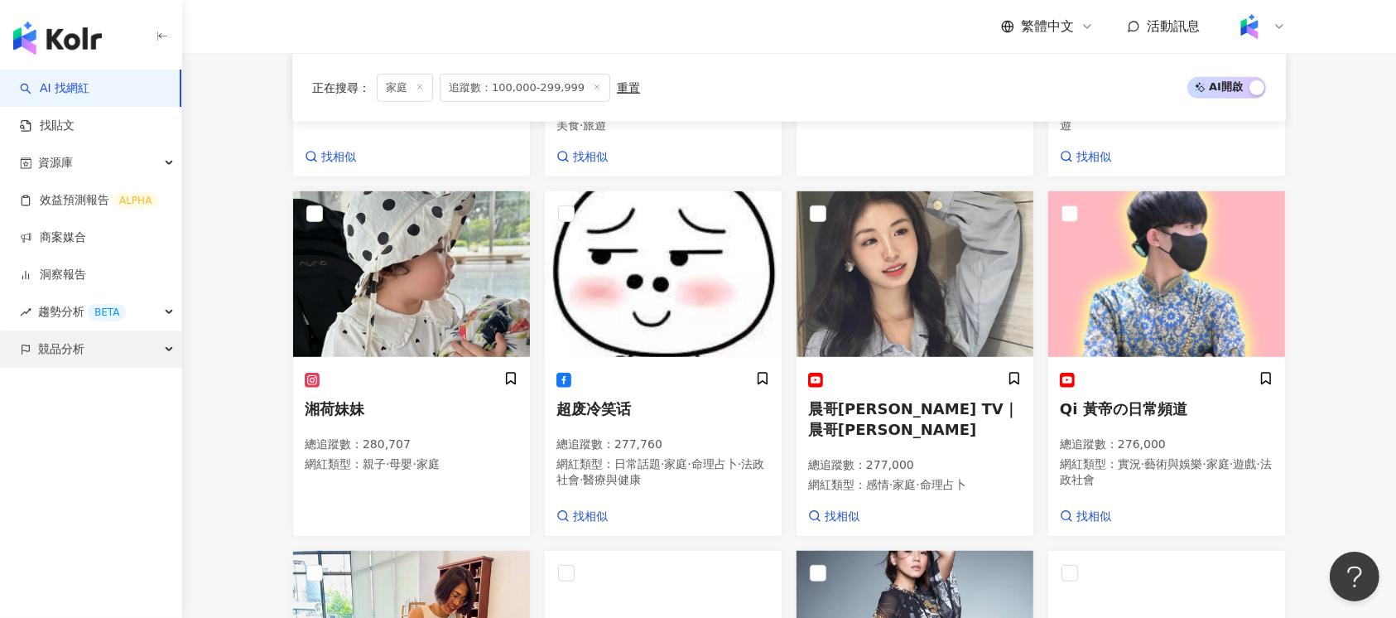
scroll to position [883, 0]
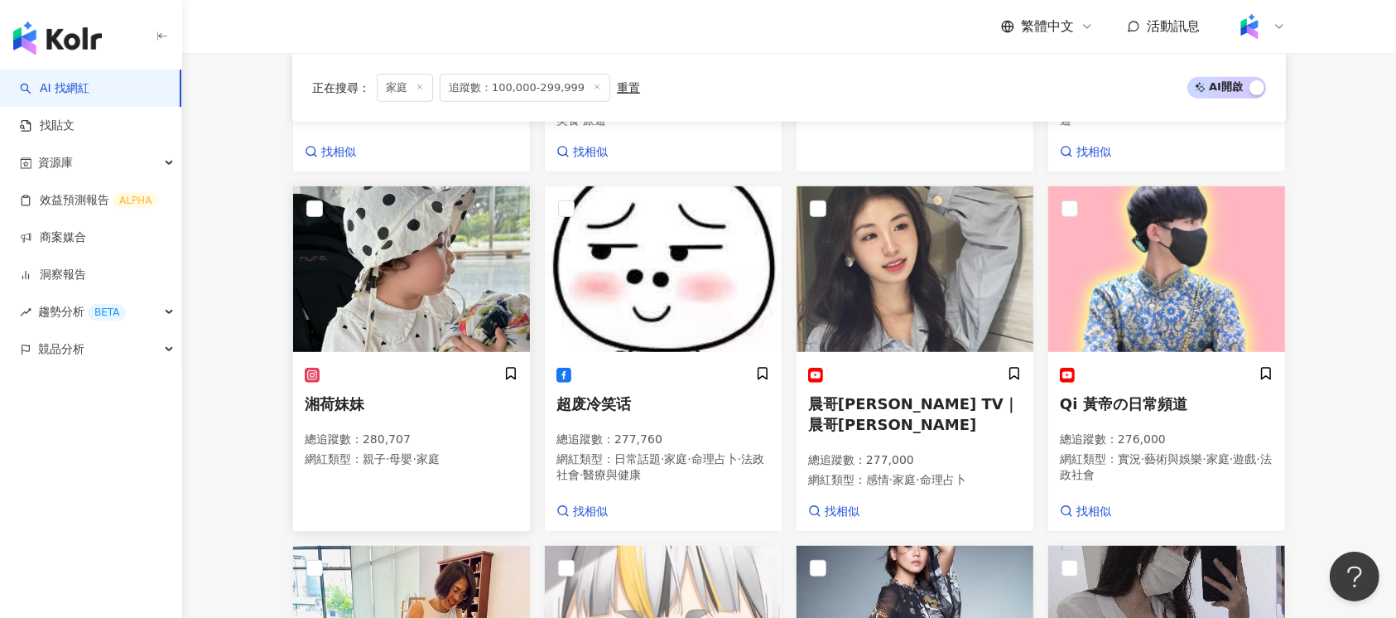
click at [360, 388] on div "湘荷妹妹 總追蹤數 ： 280,707 網紅類型 ： 親子 · 母嬰 · 家庭" at bounding box center [412, 424] width 214 height 116
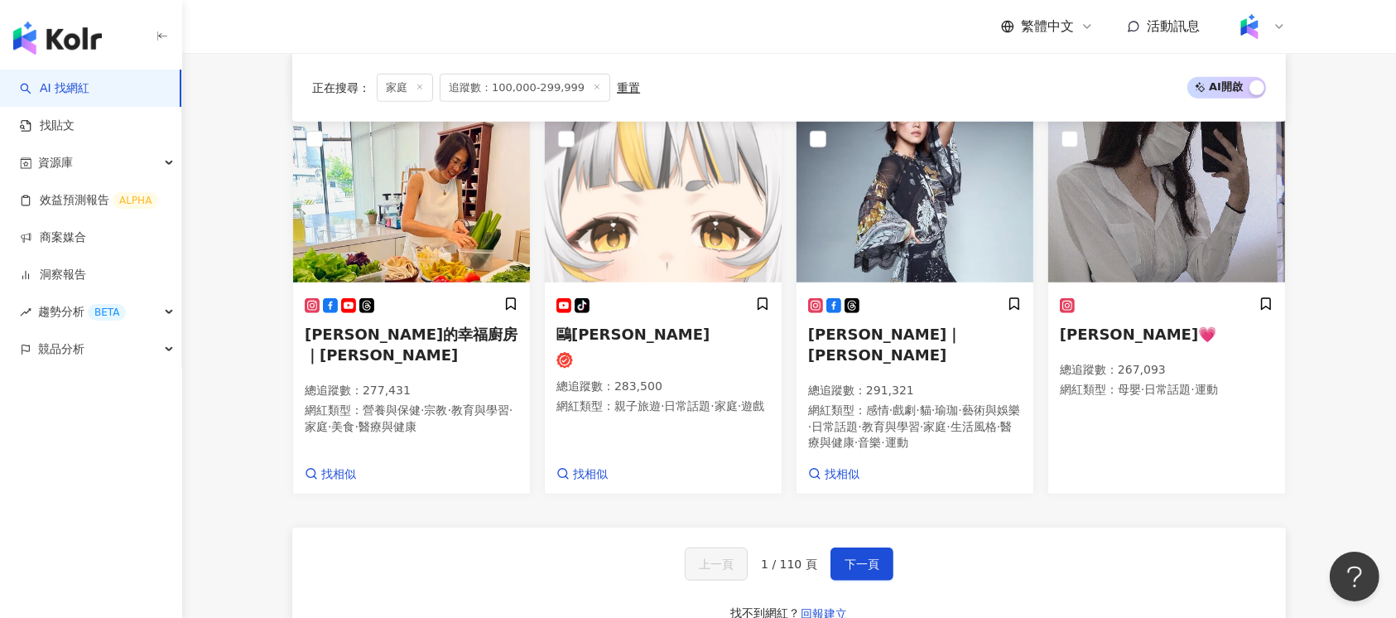
scroll to position [1435, 0]
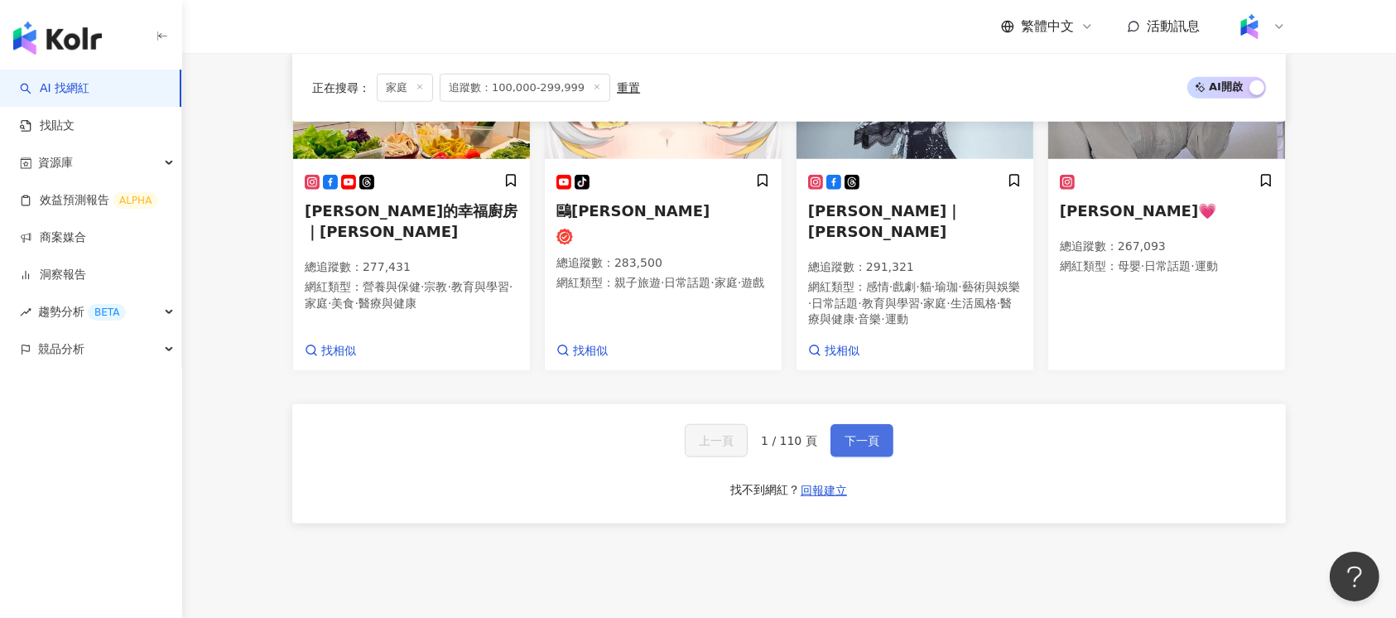
click at [861, 424] on button "下一頁" at bounding box center [862, 440] width 63 height 33
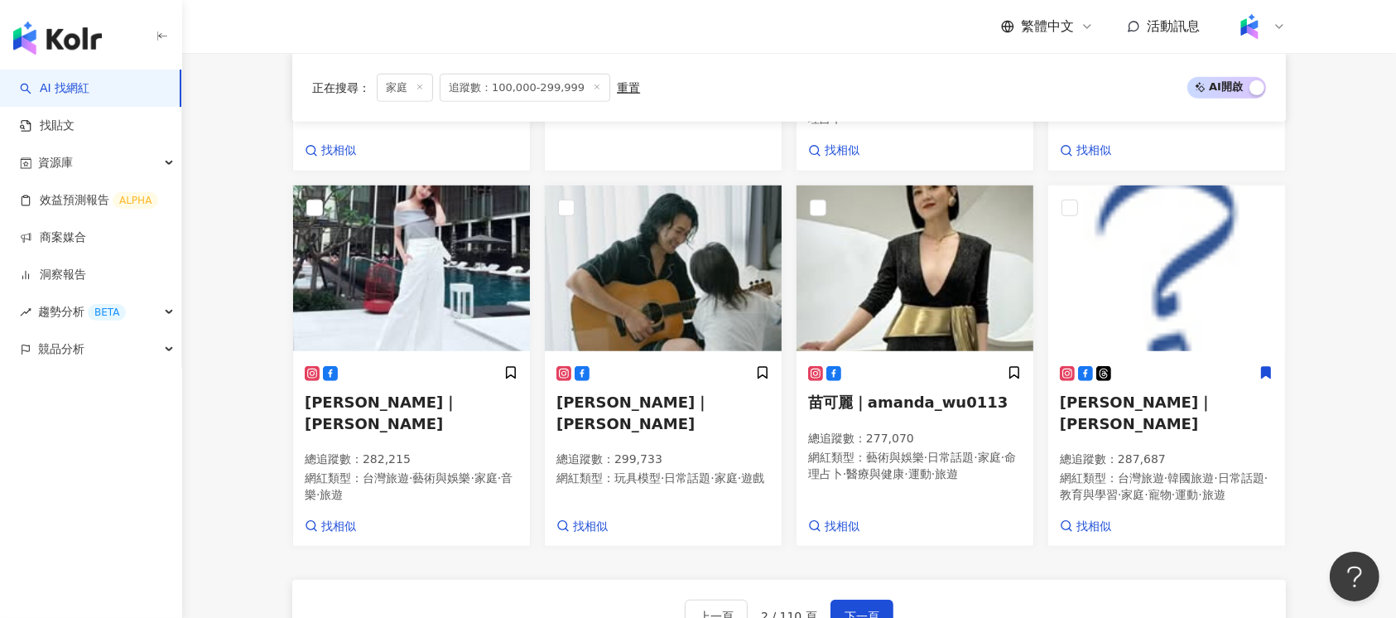
scroll to position [1460, 0]
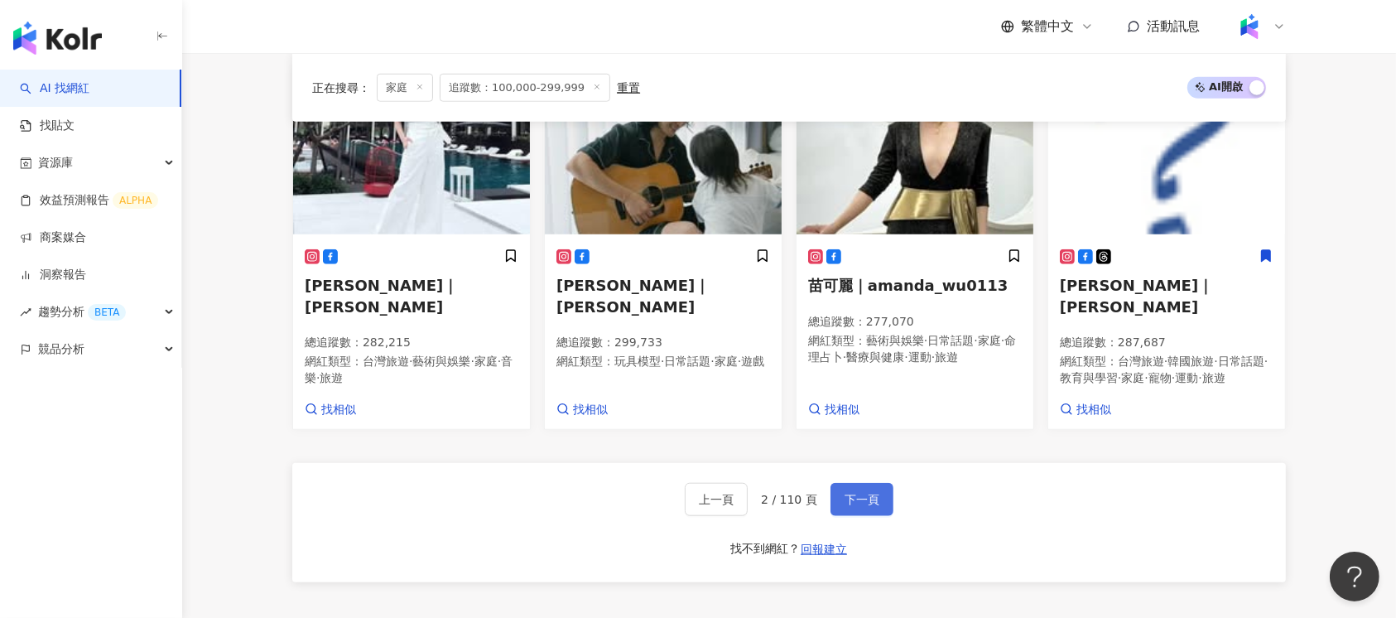
click at [875, 493] on span "下一頁" at bounding box center [862, 499] width 35 height 13
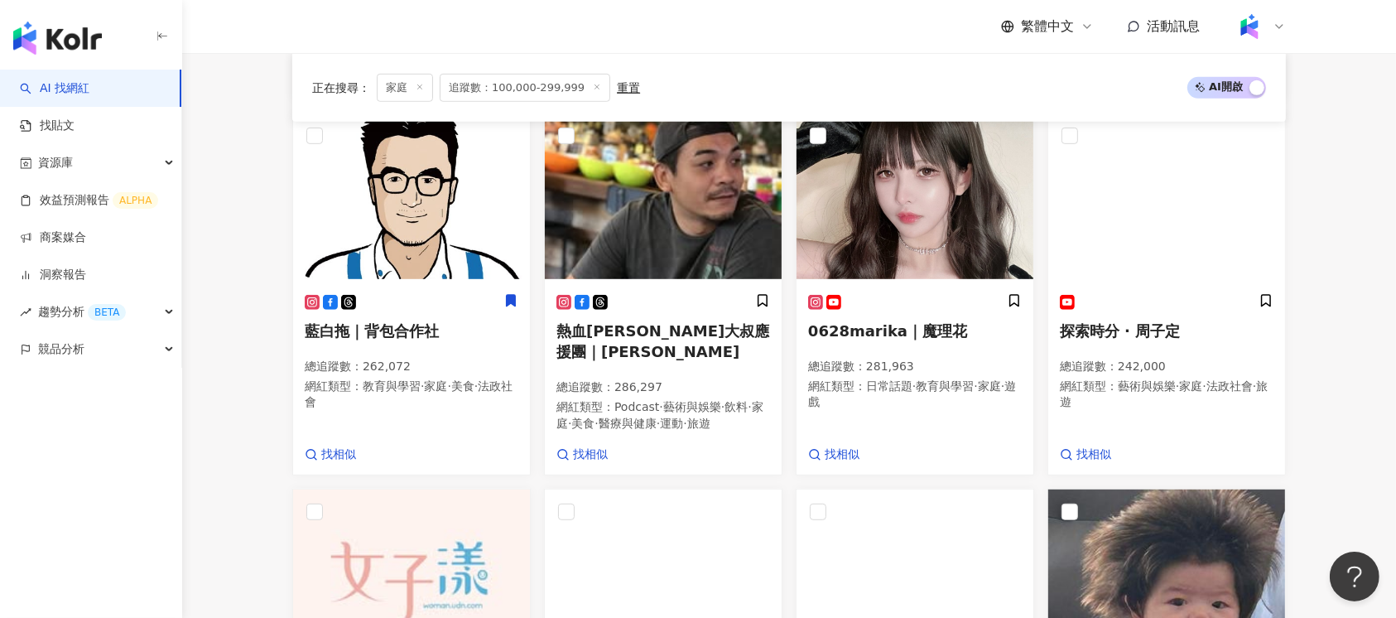
scroll to position [1005, 0]
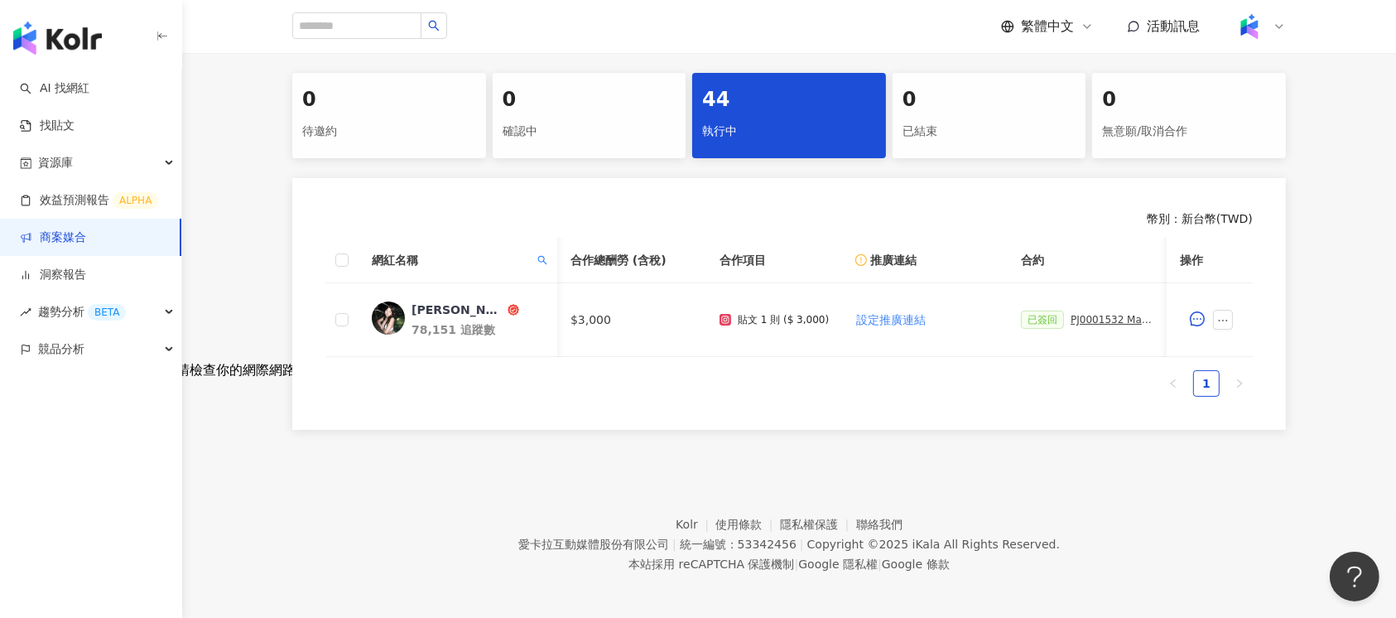
scroll to position [0, 399]
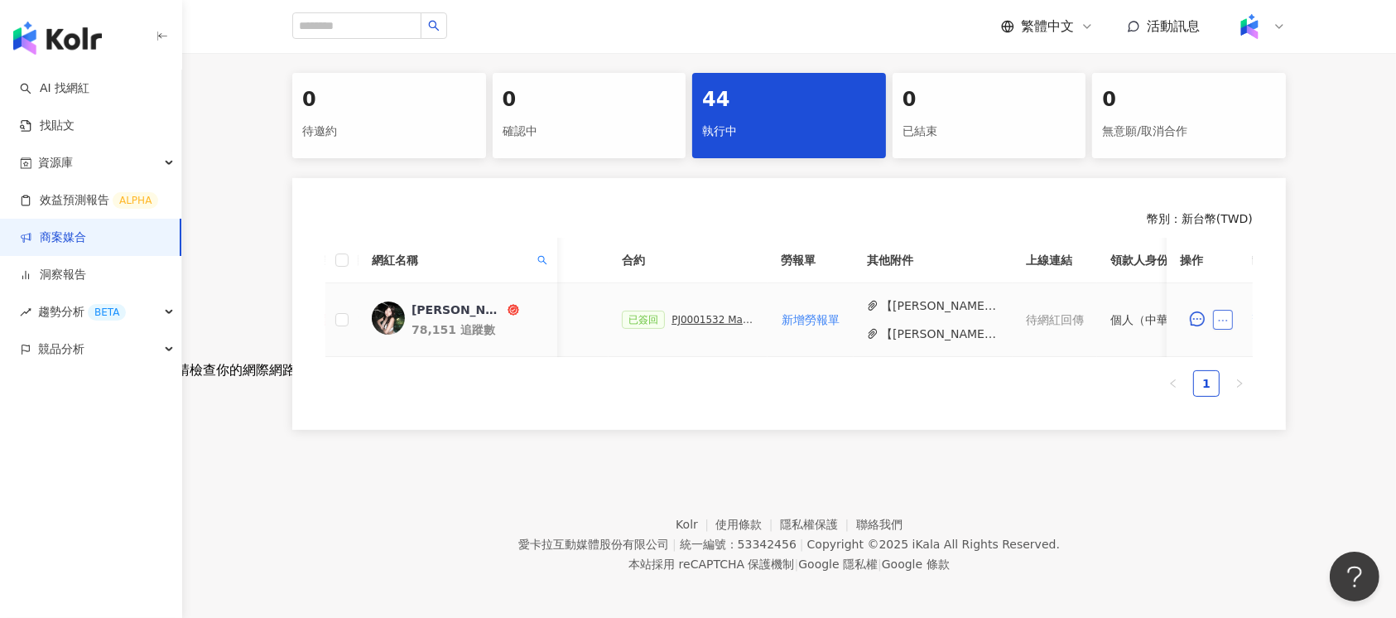
click at [1223, 317] on icon "ellipsis" at bounding box center [1223, 321] width 12 height 12
click at [1272, 70] on span "新增附件" at bounding box center [1249, 65] width 46 height 13
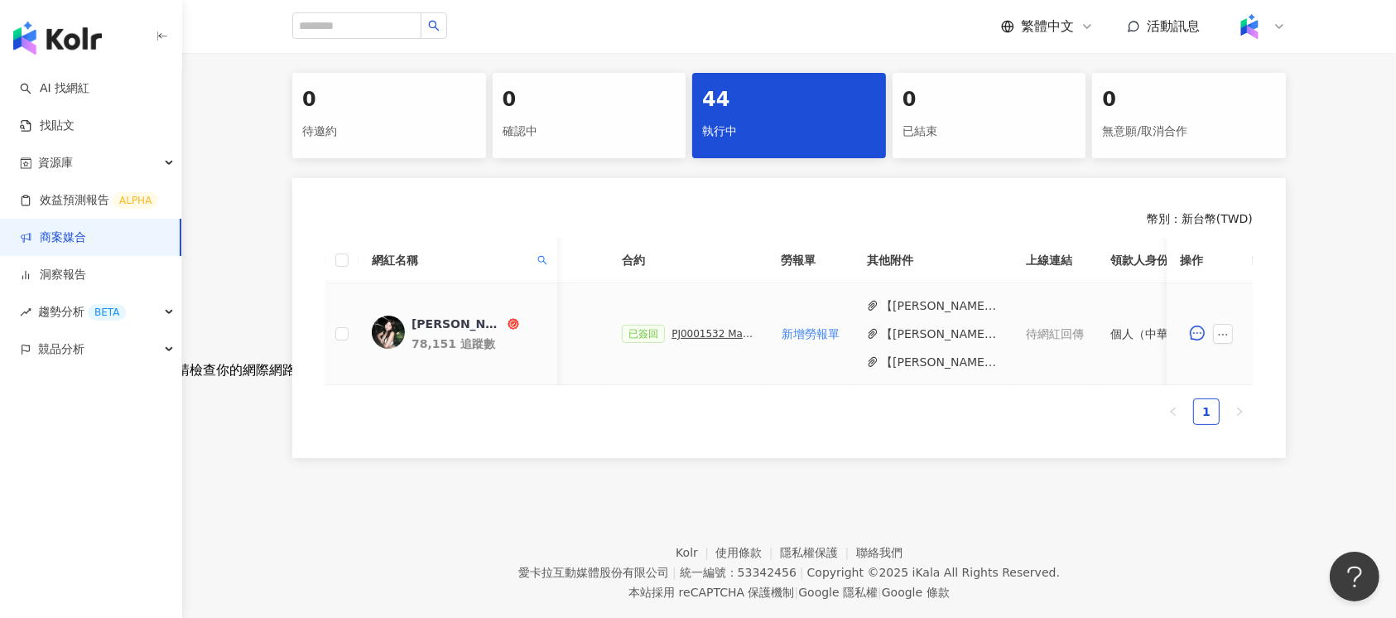
click at [938, 301] on button "【[PERSON_NAME] xue_勞報】PJ0001532 Maybelline_202506_skyhigh_小黑霸眼線液.docx(1).pdf" at bounding box center [940, 305] width 118 height 18
click at [966, 366] on button "【[PERSON_NAME] xue_勞報】PJ0001532 Maybelline_202506_skyhigh_小黑霸眼線液.docx.pdf" at bounding box center [940, 362] width 118 height 18
click at [952, 339] on button "【[PERSON_NAME] xue_勞報】PJ0001532 Maybelline_202506_skyhigh_小黑霸眼線液.docx (2).pdf" at bounding box center [940, 334] width 118 height 18
click at [967, 335] on button "【[PERSON_NAME] xue_勞報】PJ0001532 Maybelline_202506_skyhigh_小黑霸眼線液.docx (2).pdf" at bounding box center [940, 334] width 118 height 18
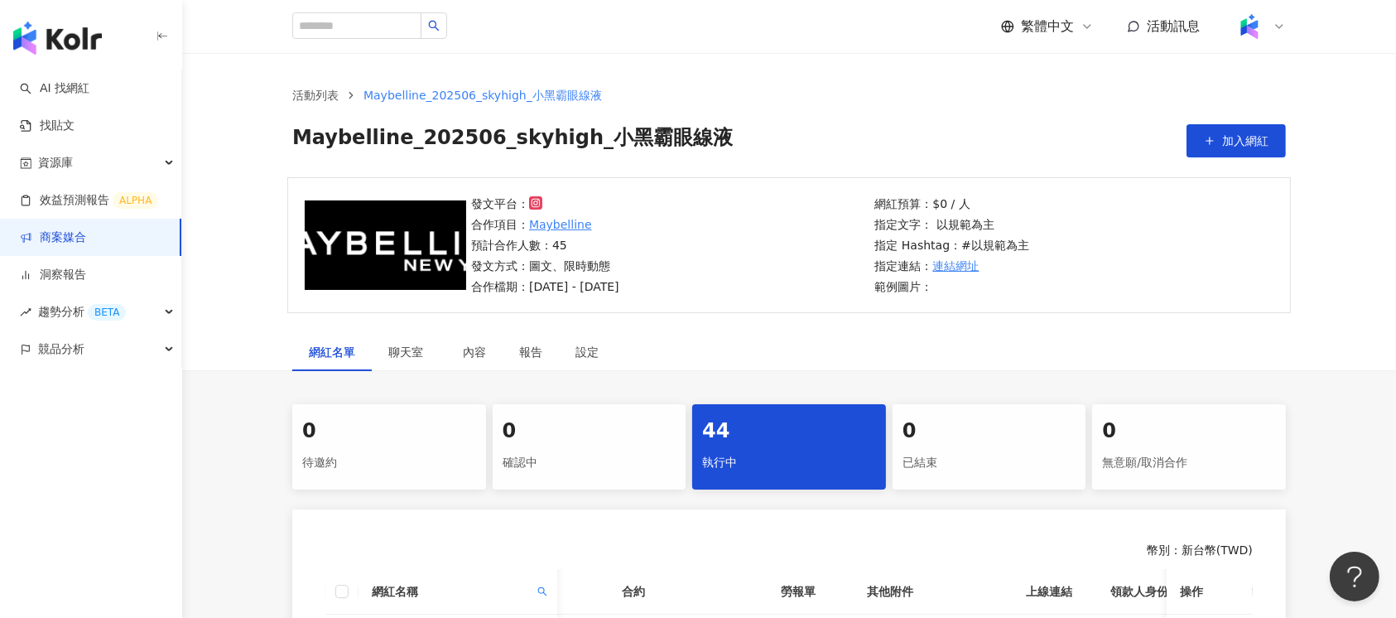
scroll to position [220, 0]
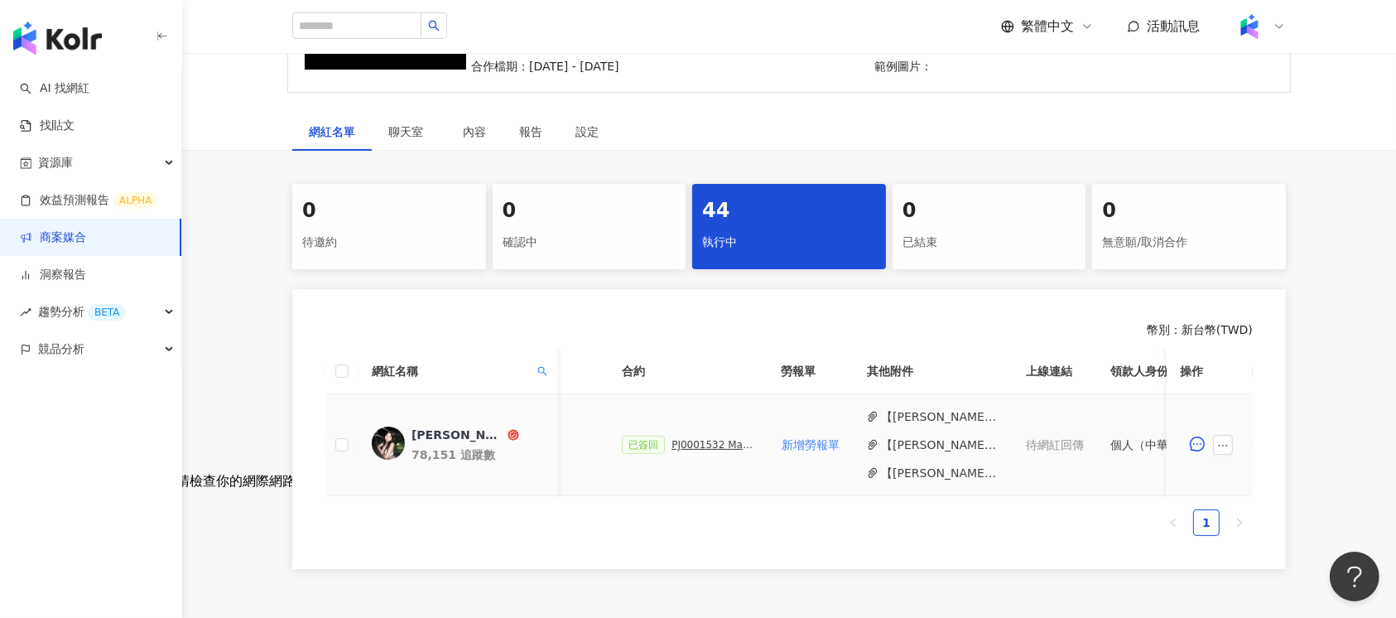
click at [930, 440] on button "【[PERSON_NAME] xue_勞報】PJ0001532 Maybelline_202506_skyhigh_小黑霸眼線液.docx (2).pdf" at bounding box center [940, 445] width 118 height 18
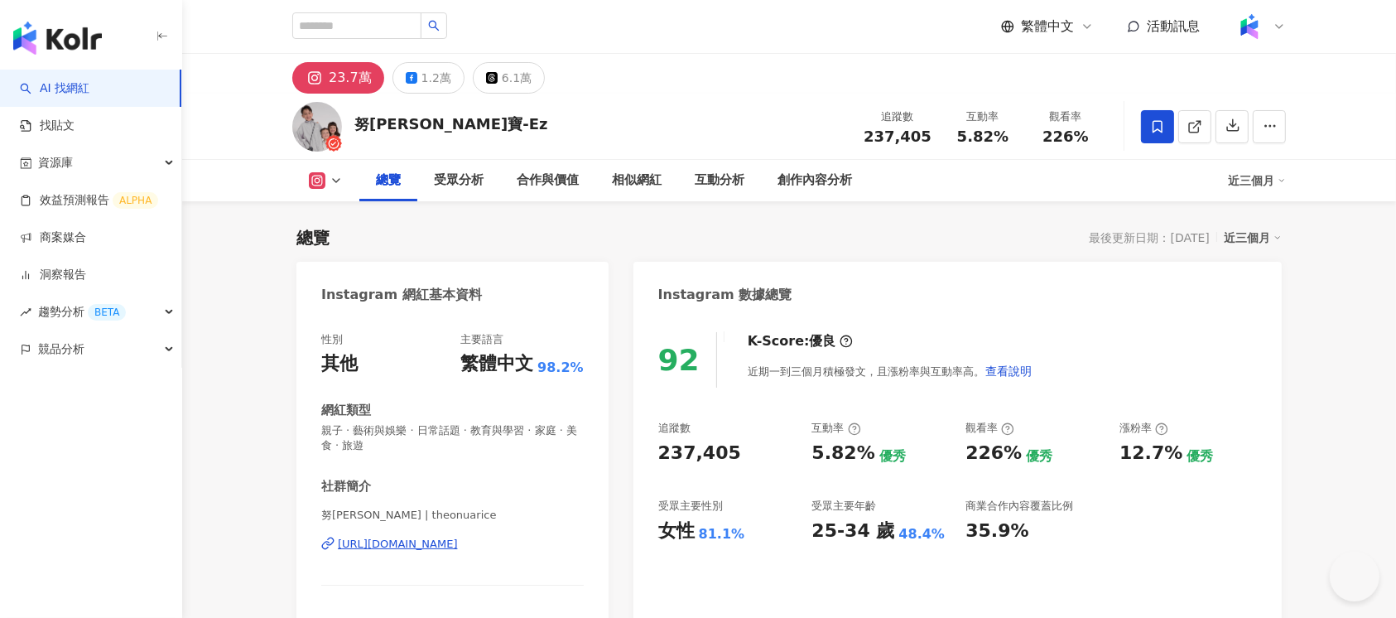
click at [927, 136] on span "237,405" at bounding box center [898, 136] width 68 height 17
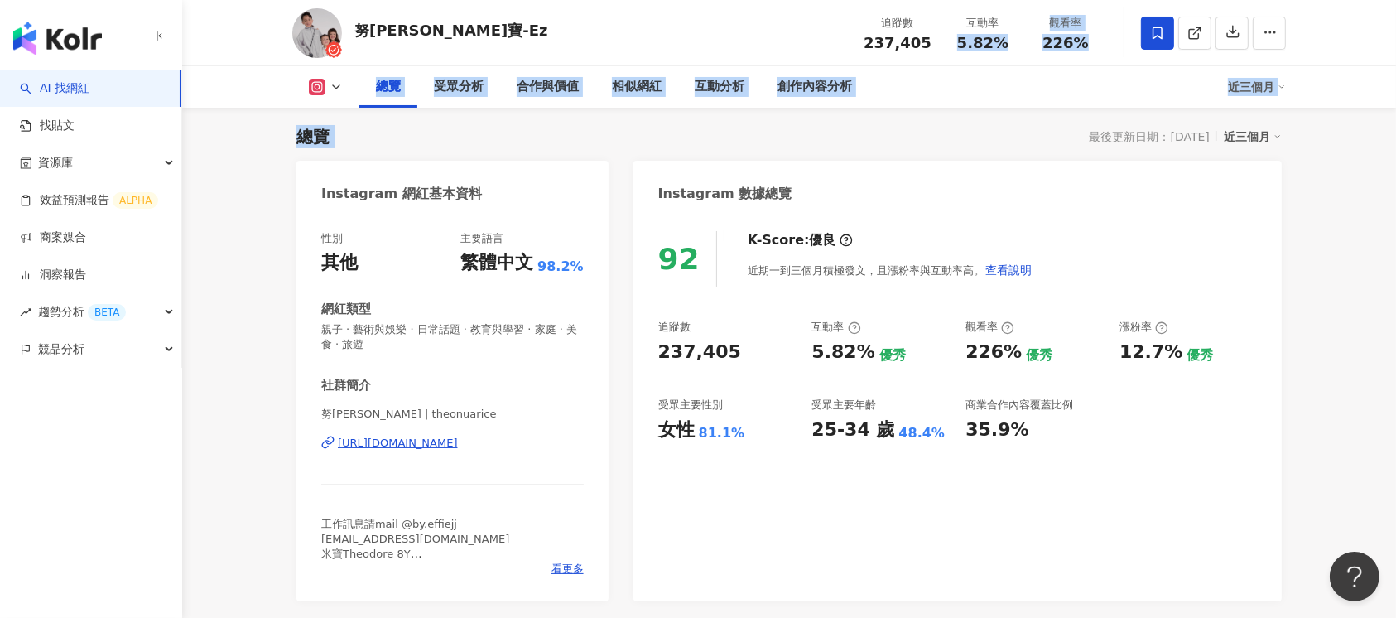
drag, startPoint x: 1002, startPoint y: 138, endPoint x: 964, endPoint y: 38, distance: 107.2
click at [961, 40] on span "5.82%" at bounding box center [982, 43] width 51 height 17
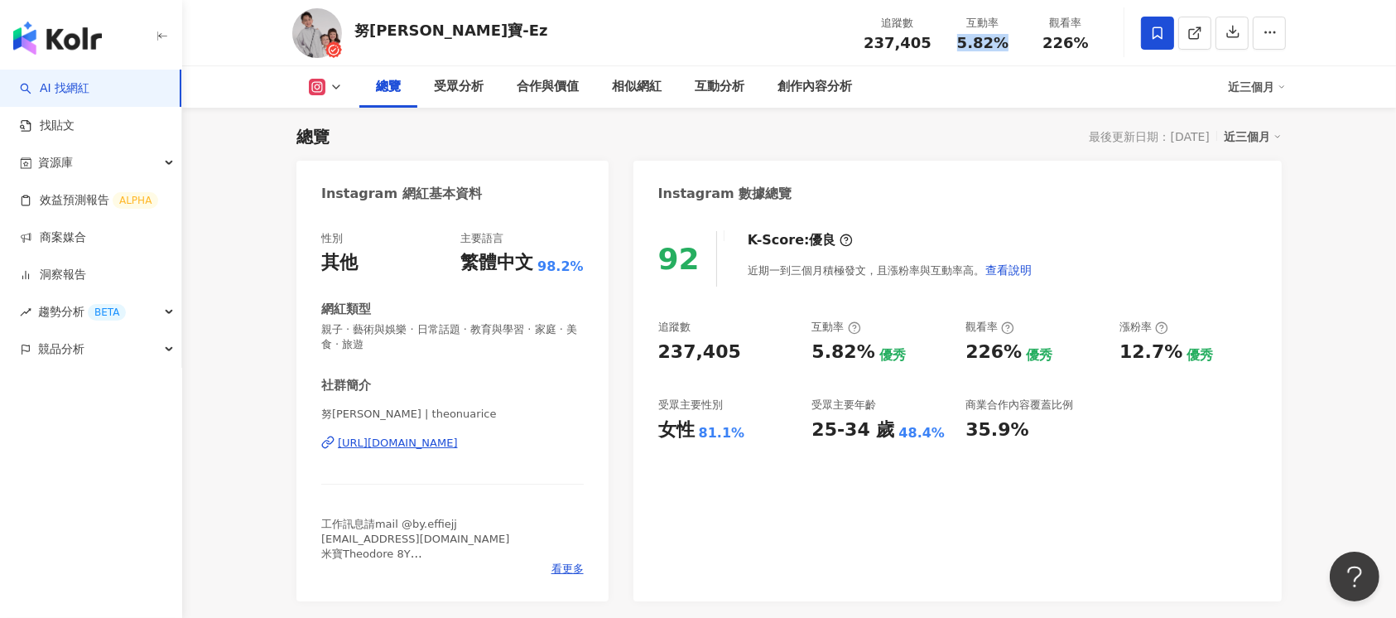
drag, startPoint x: 994, startPoint y: 46, endPoint x: 1009, endPoint y: 46, distance: 14.9
click at [1009, 46] on div "5.82%" at bounding box center [982, 43] width 63 height 17
copy span "5.82%"
drag, startPoint x: 1048, startPoint y: 46, endPoint x: 1092, endPoint y: 43, distance: 44.0
click at [1092, 43] on div "226%" at bounding box center [1065, 43] width 63 height 17
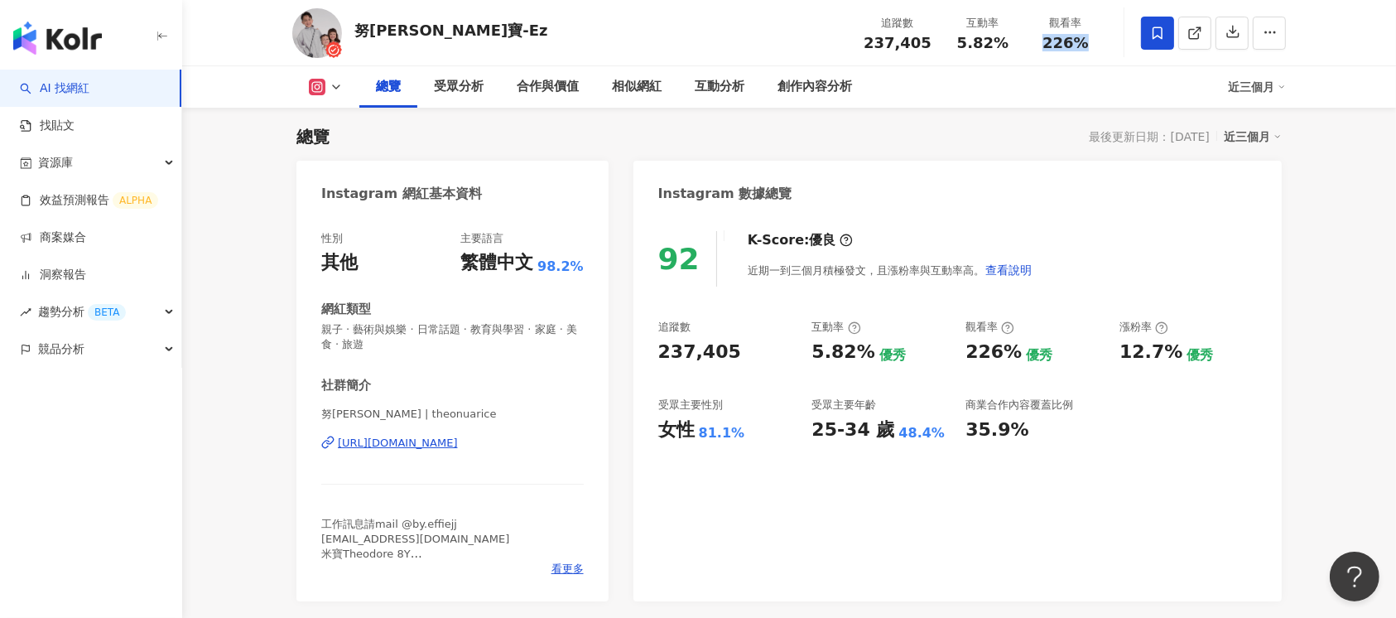
copy span "226%"
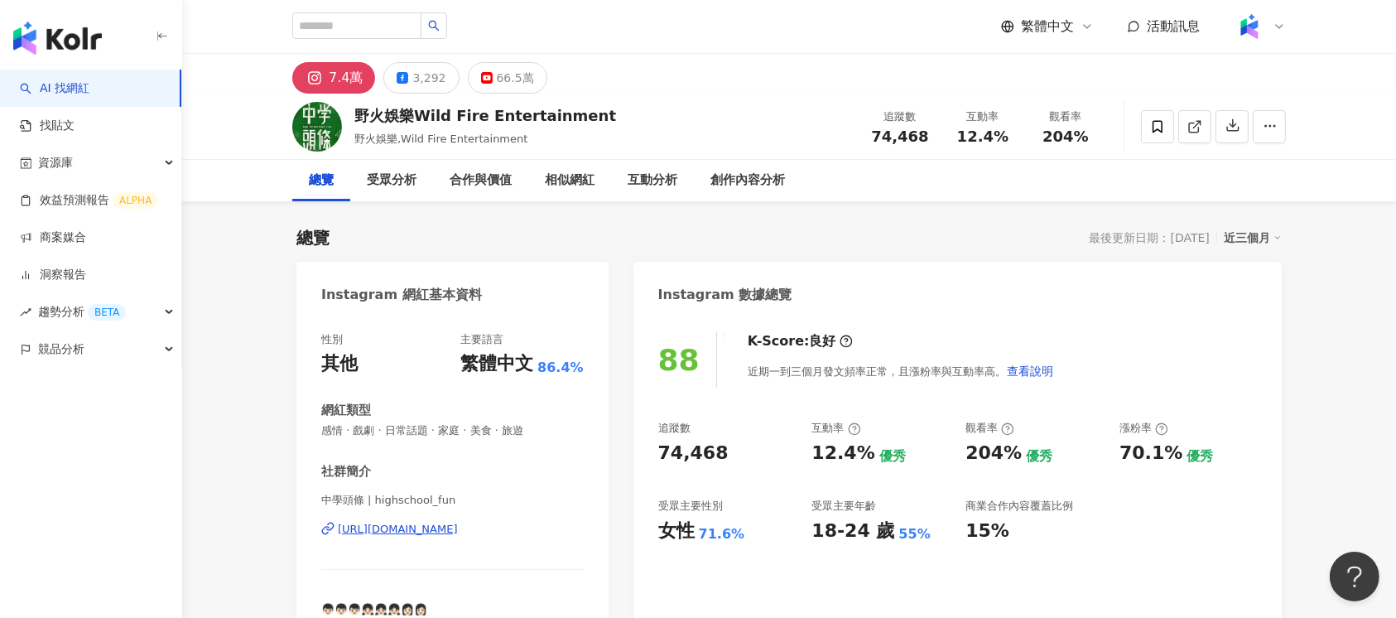
scroll to position [441, 0]
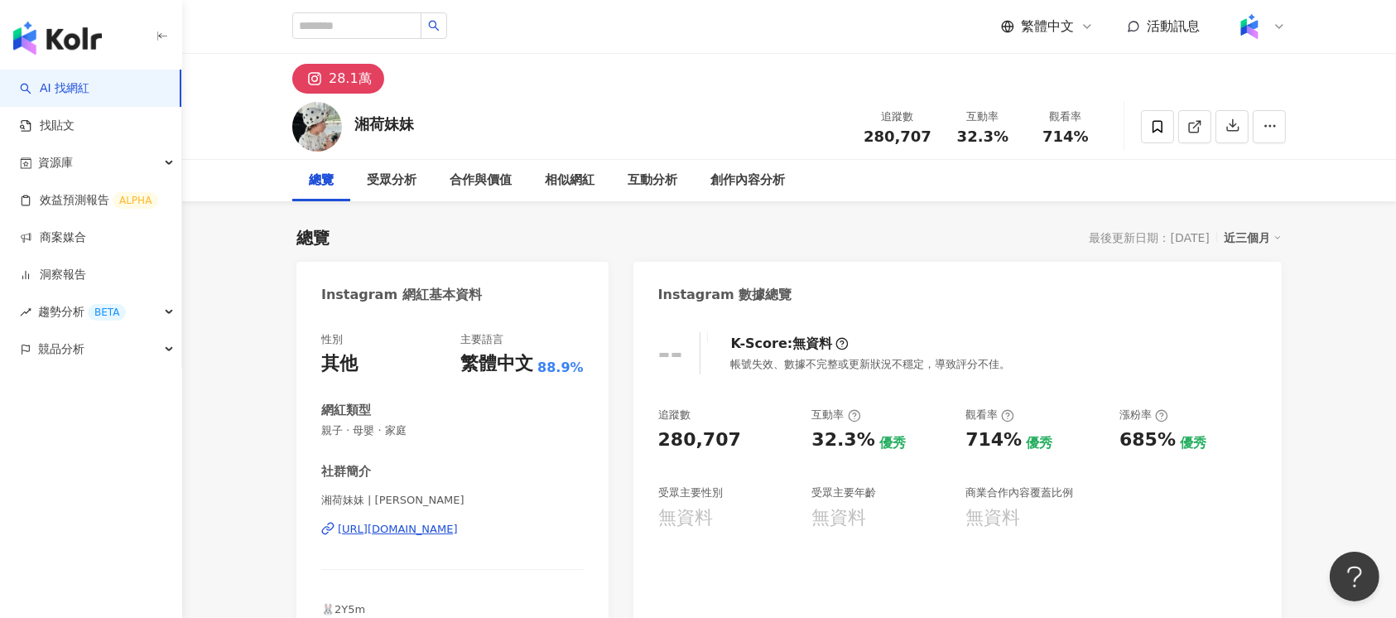
click at [534, 462] on div "湘荷妹妹 | [PERSON_NAME] [URL][DOMAIN_NAME]" at bounding box center [452, 541] width 262 height 97
click at [458, 462] on div "[URL][DOMAIN_NAME]" at bounding box center [398, 529] width 120 height 15
